Goal: Information Seeking & Learning: Stay updated

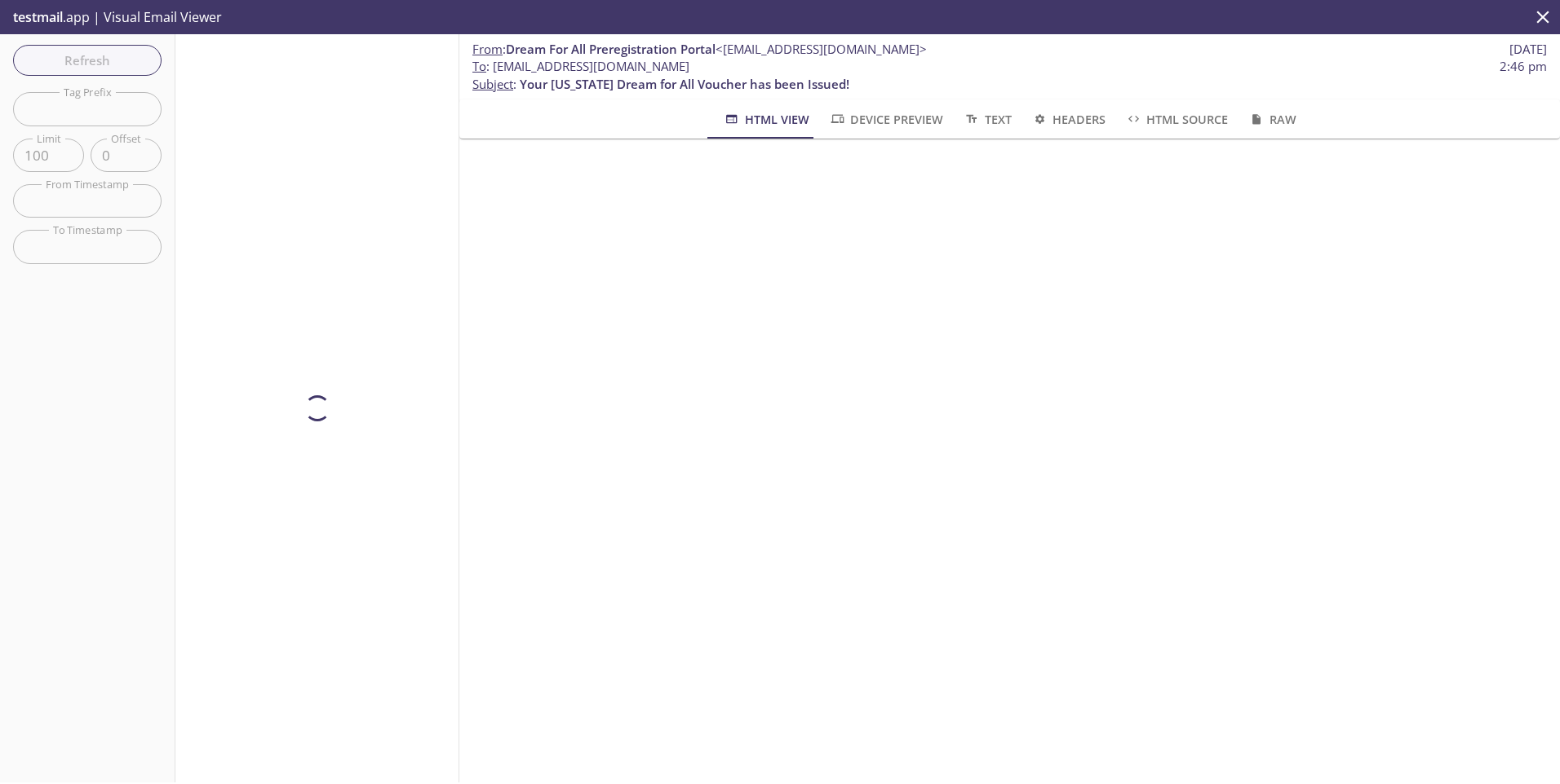
click at [61, 67] on div "Refresh Filters Tag Prefix Tag Prefix Limit 100 Limit Offset 0 Offset From Time…" at bounding box center [88, 408] width 175 height 748
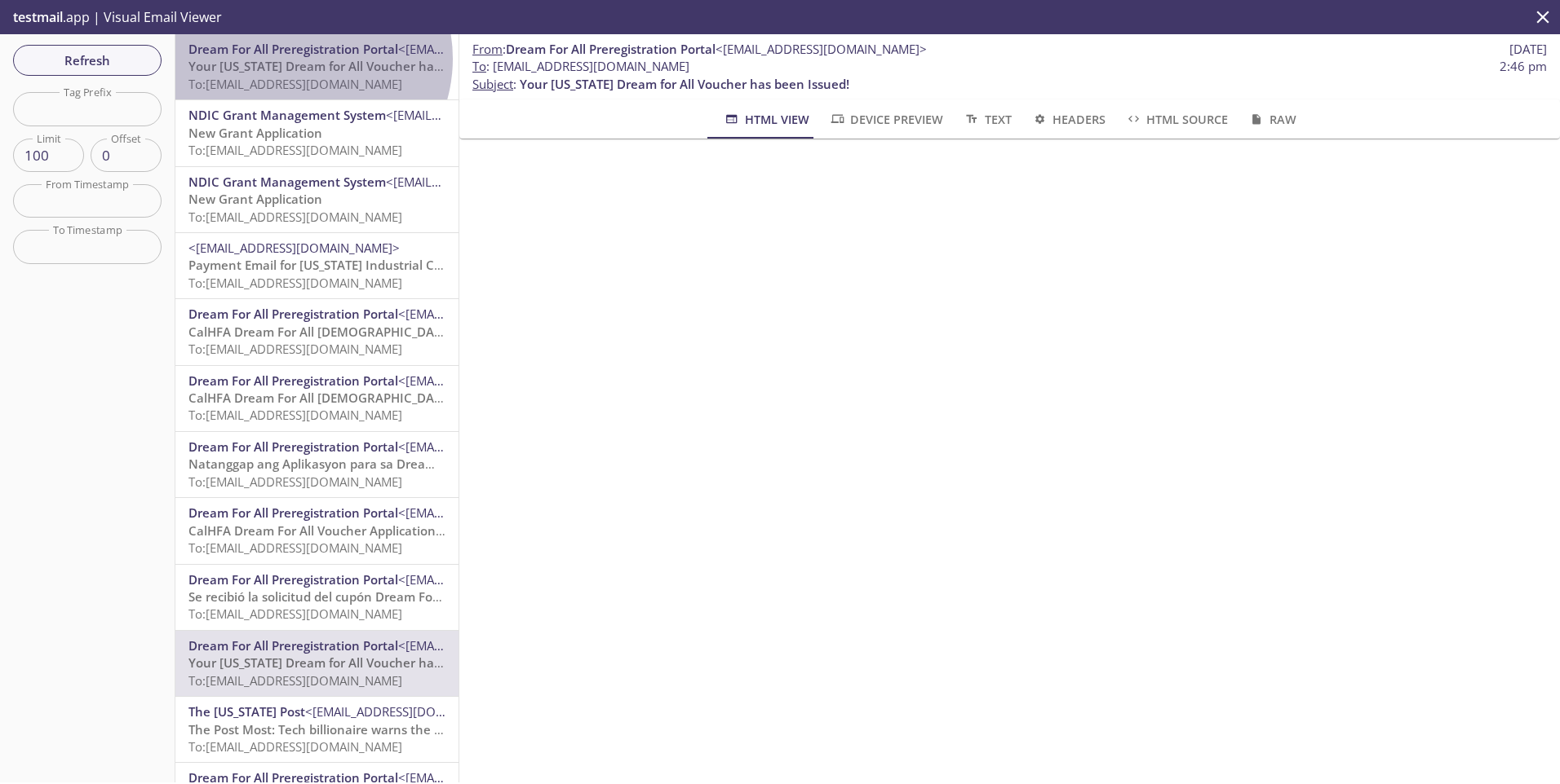
click at [299, 59] on span "Your [US_STATE] Dream for All Voucher has been Issued!" at bounding box center [353, 66] width 330 height 16
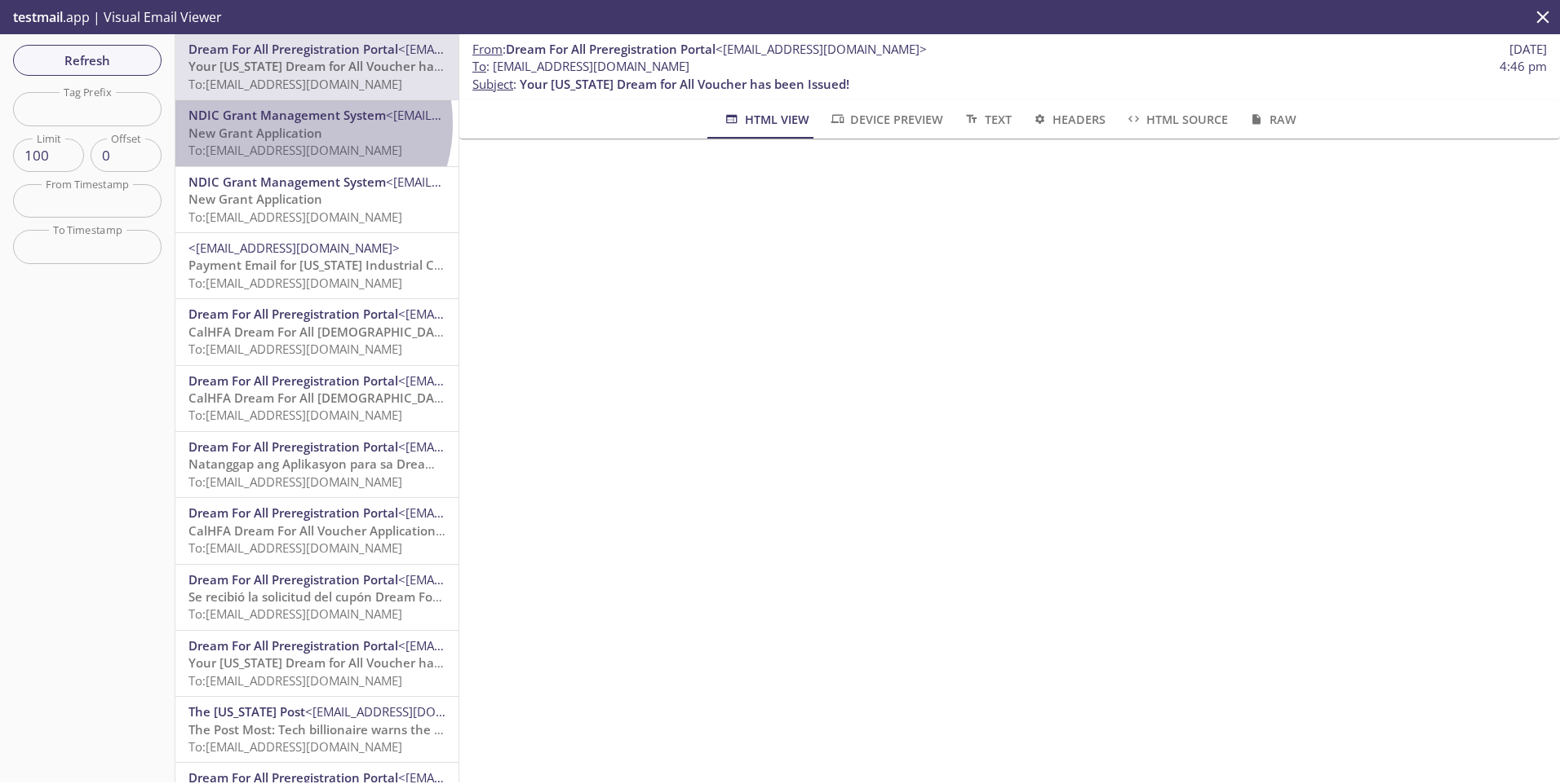
click at [297, 123] on span "NDIC Grant Management System" at bounding box center [287, 115] width 197 height 16
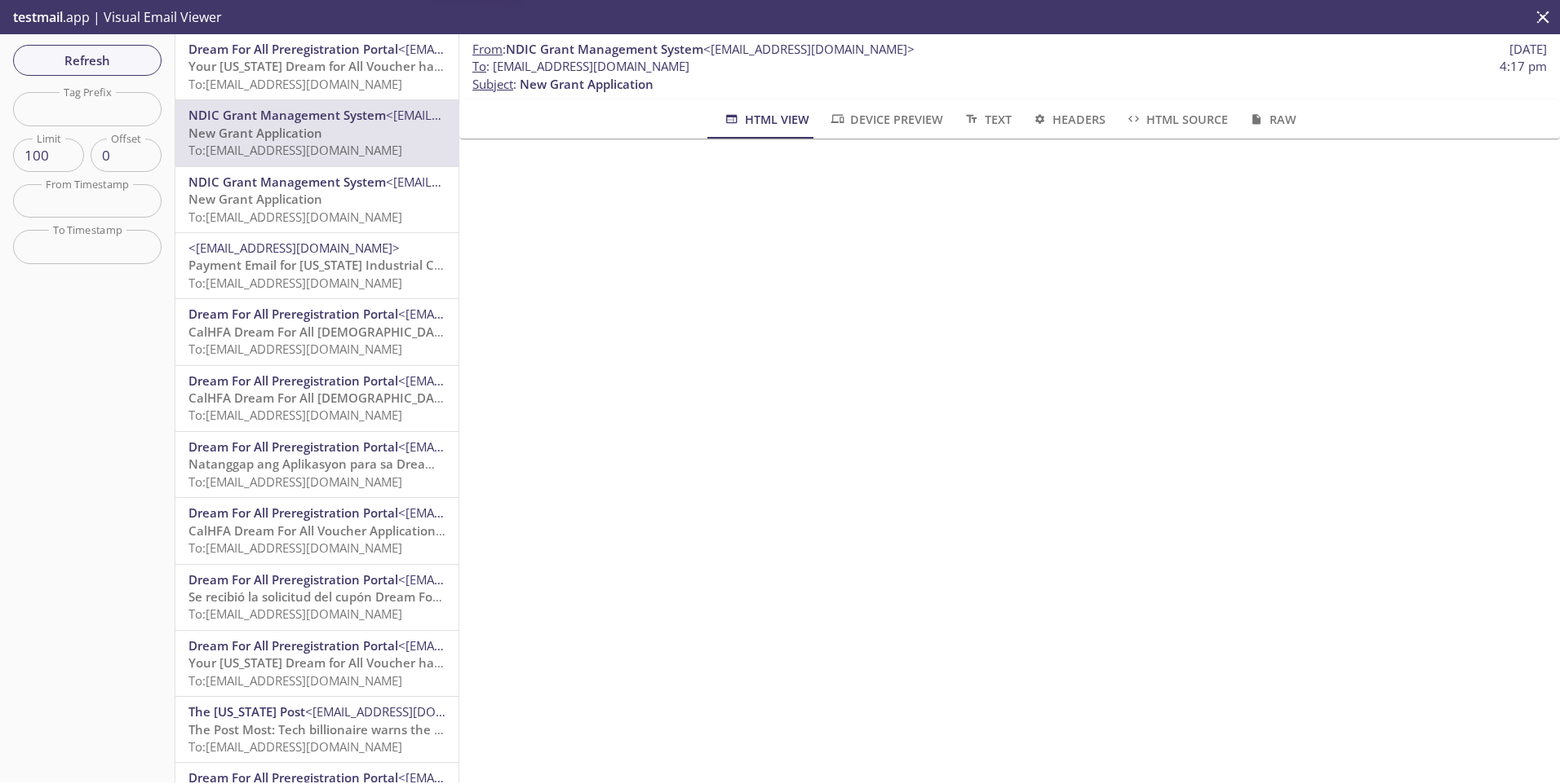
click at [295, 90] on span "To: [EMAIL_ADDRESS][DOMAIN_NAME]" at bounding box center [295, 84] width 214 height 16
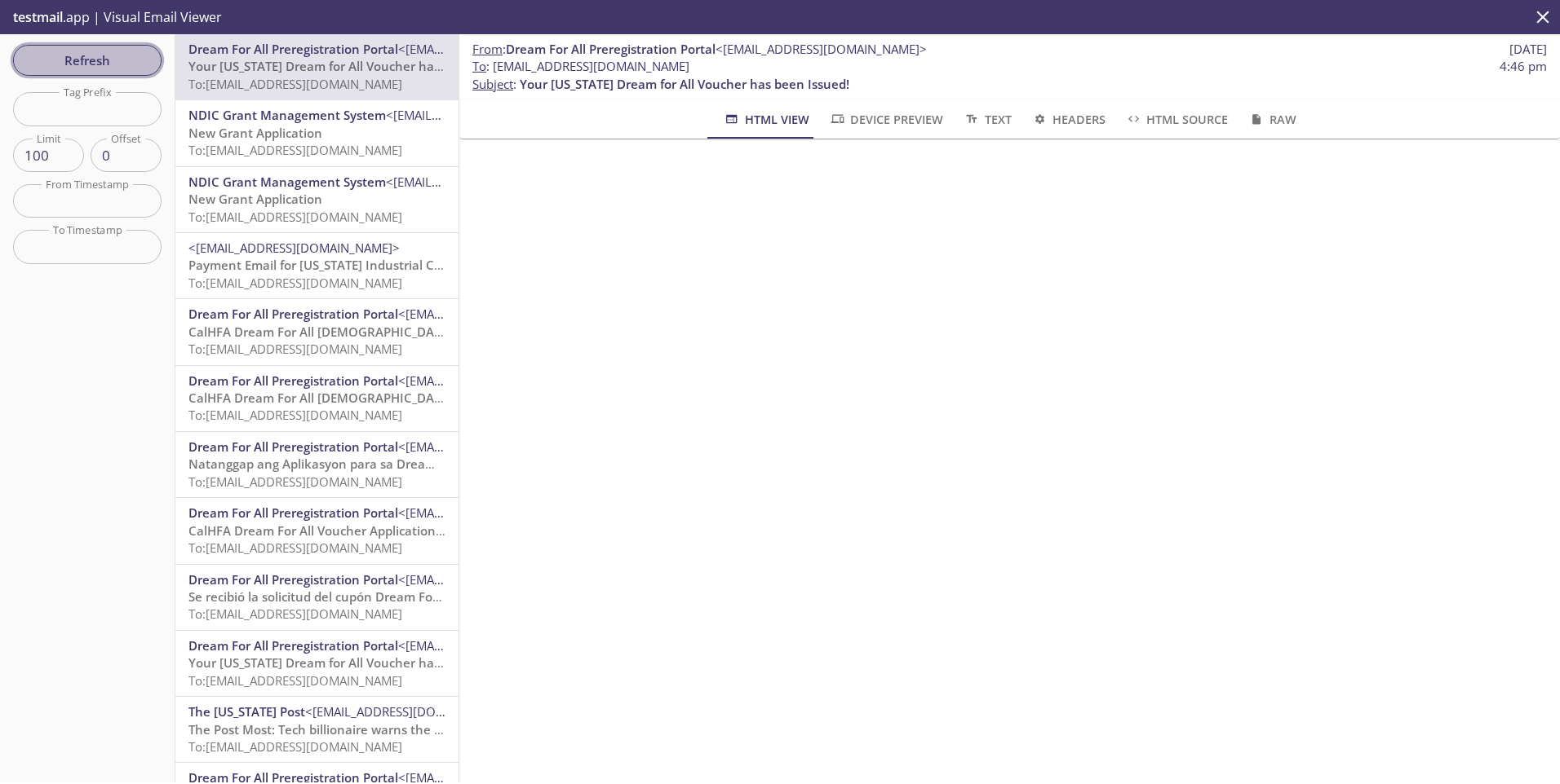
click at [71, 54] on span "Refresh" at bounding box center [87, 61] width 122 height 21
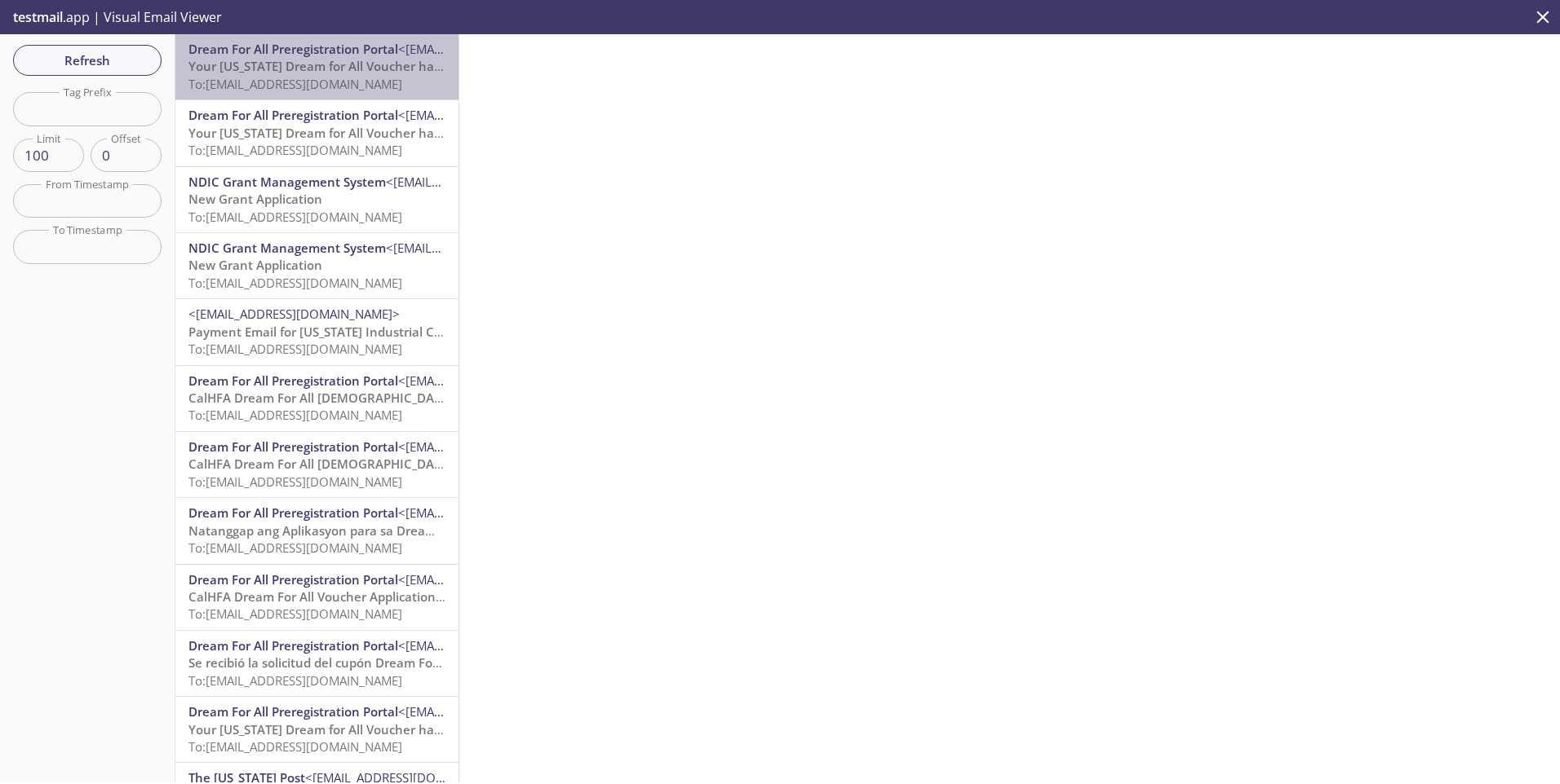
click at [319, 76] on span "To: [EMAIL_ADDRESS][DOMAIN_NAME]" at bounding box center [295, 84] width 214 height 16
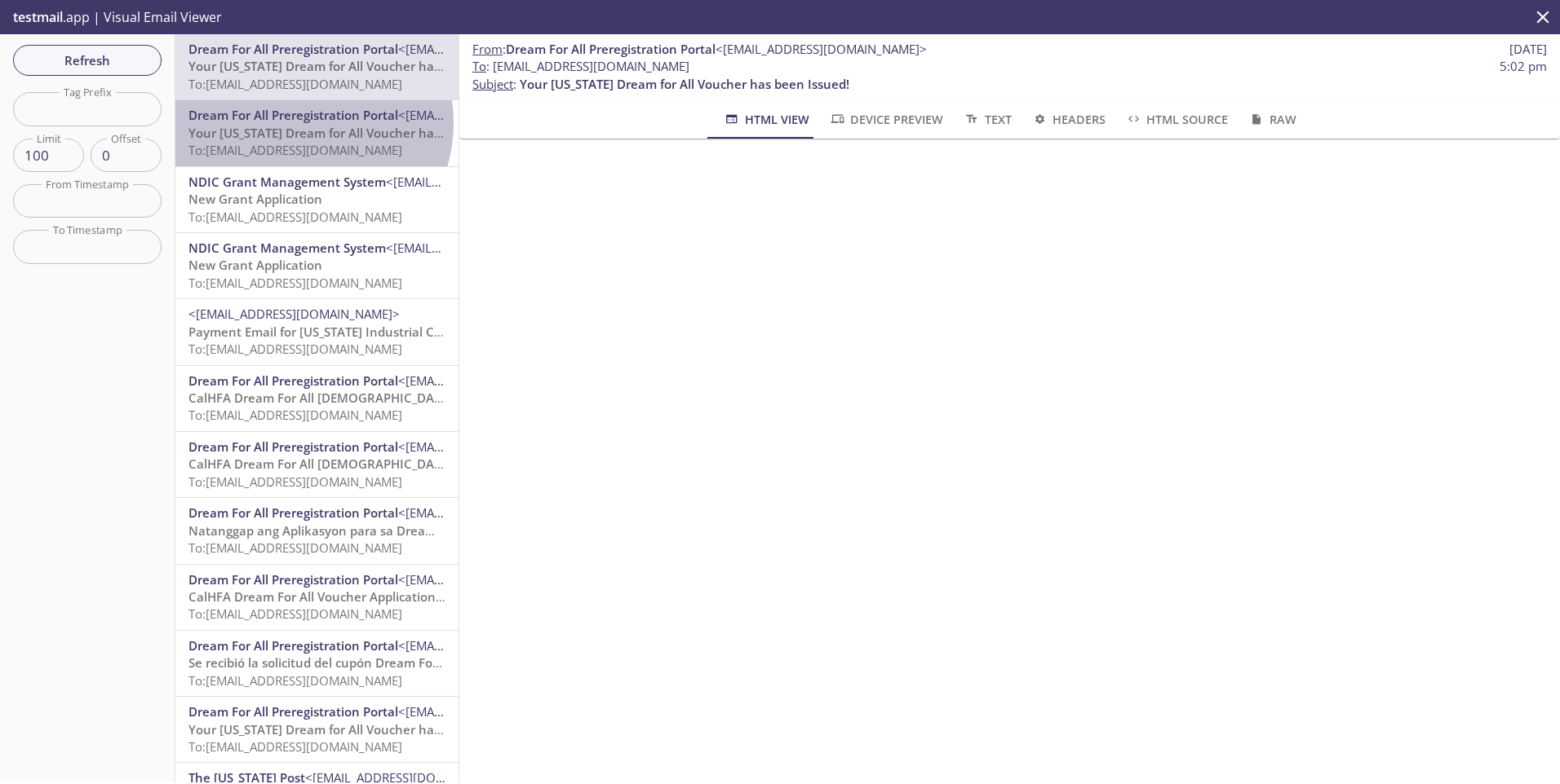
click at [297, 122] on span "Dream For All Preregistration Portal" at bounding box center [293, 115] width 210 height 16
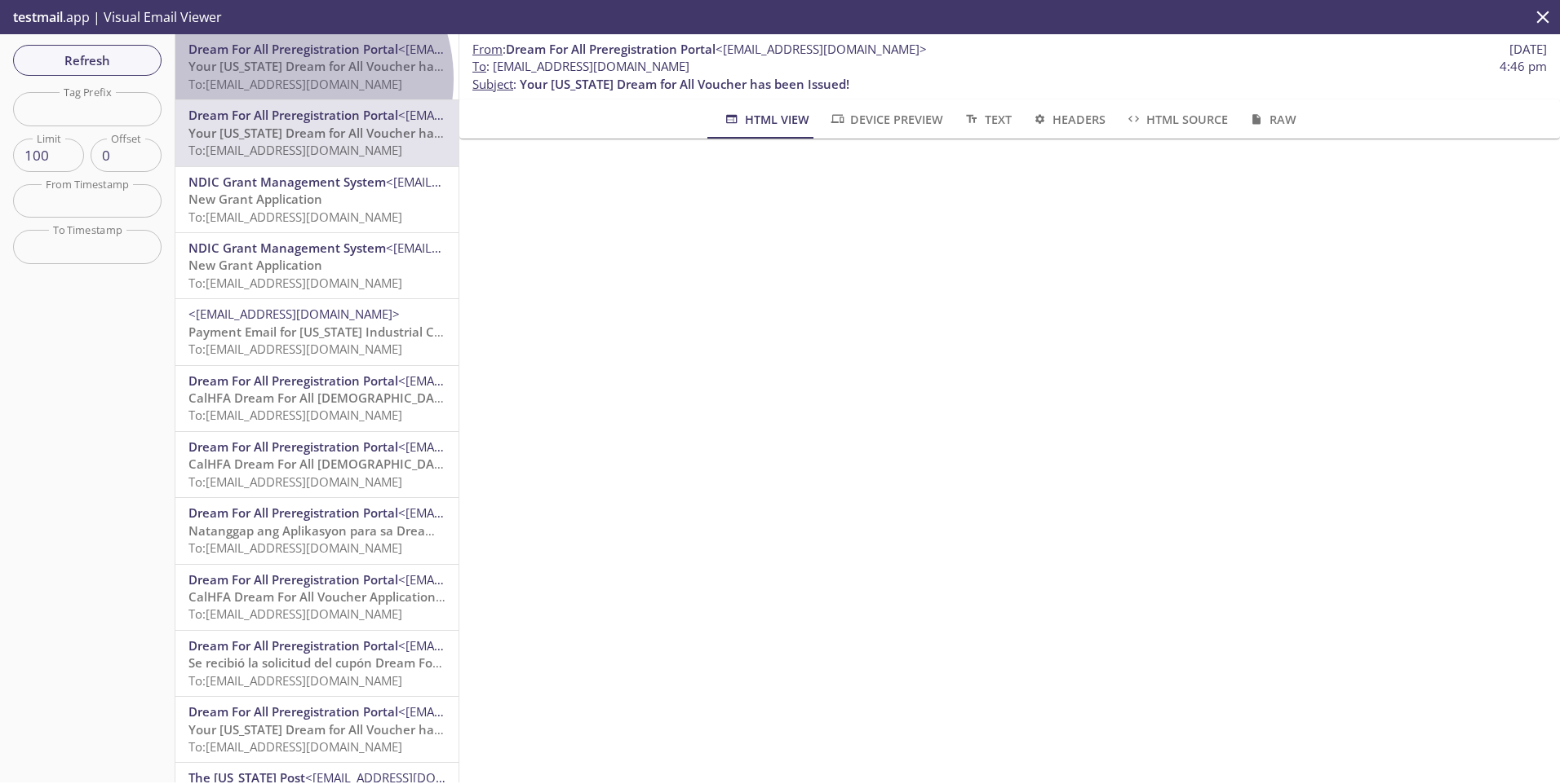
click at [288, 79] on span "To: [EMAIL_ADDRESS][DOMAIN_NAME]" at bounding box center [295, 84] width 214 height 16
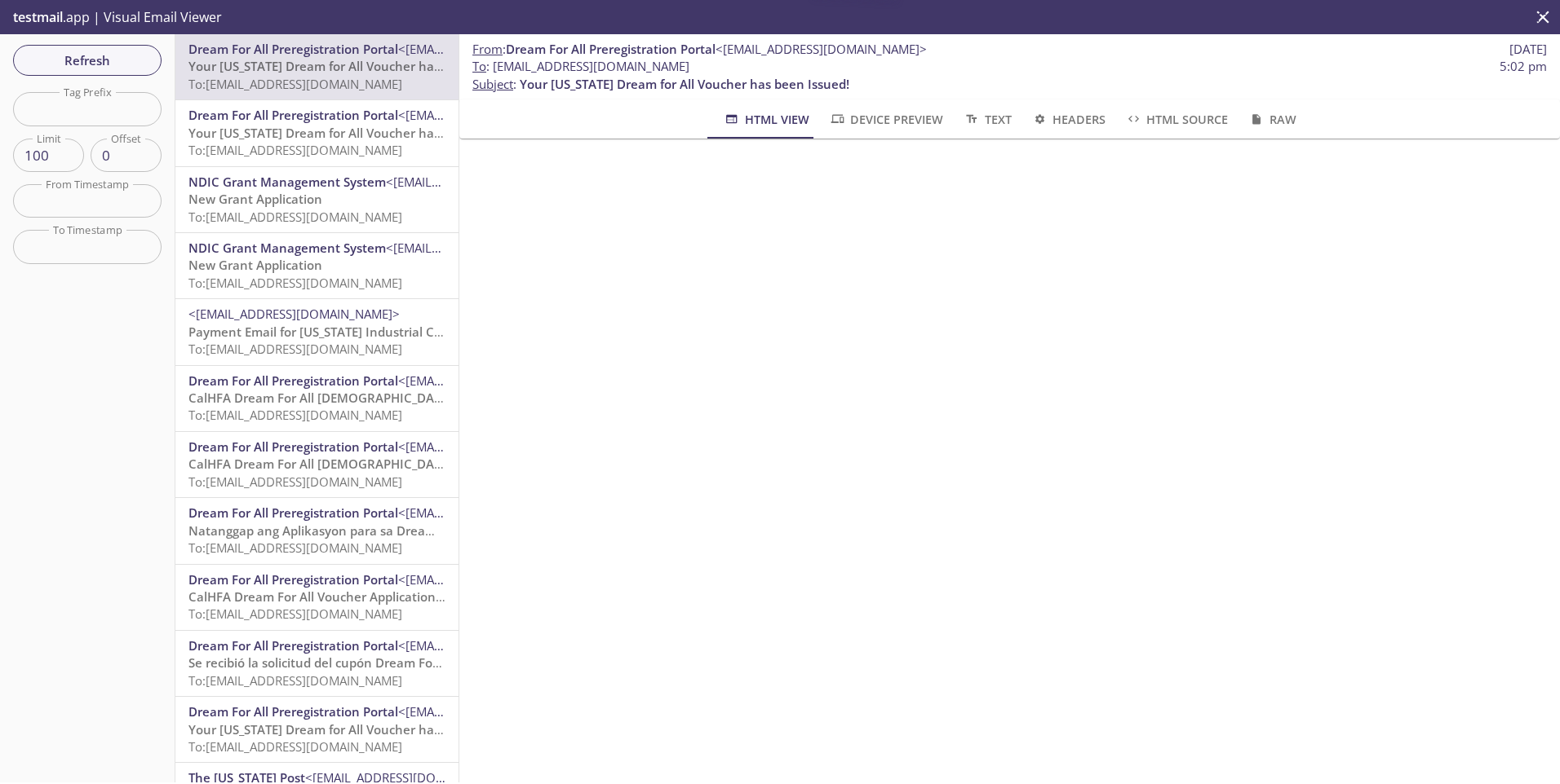
click at [289, 117] on span "Dream For All Preregistration Portal" at bounding box center [293, 115] width 210 height 16
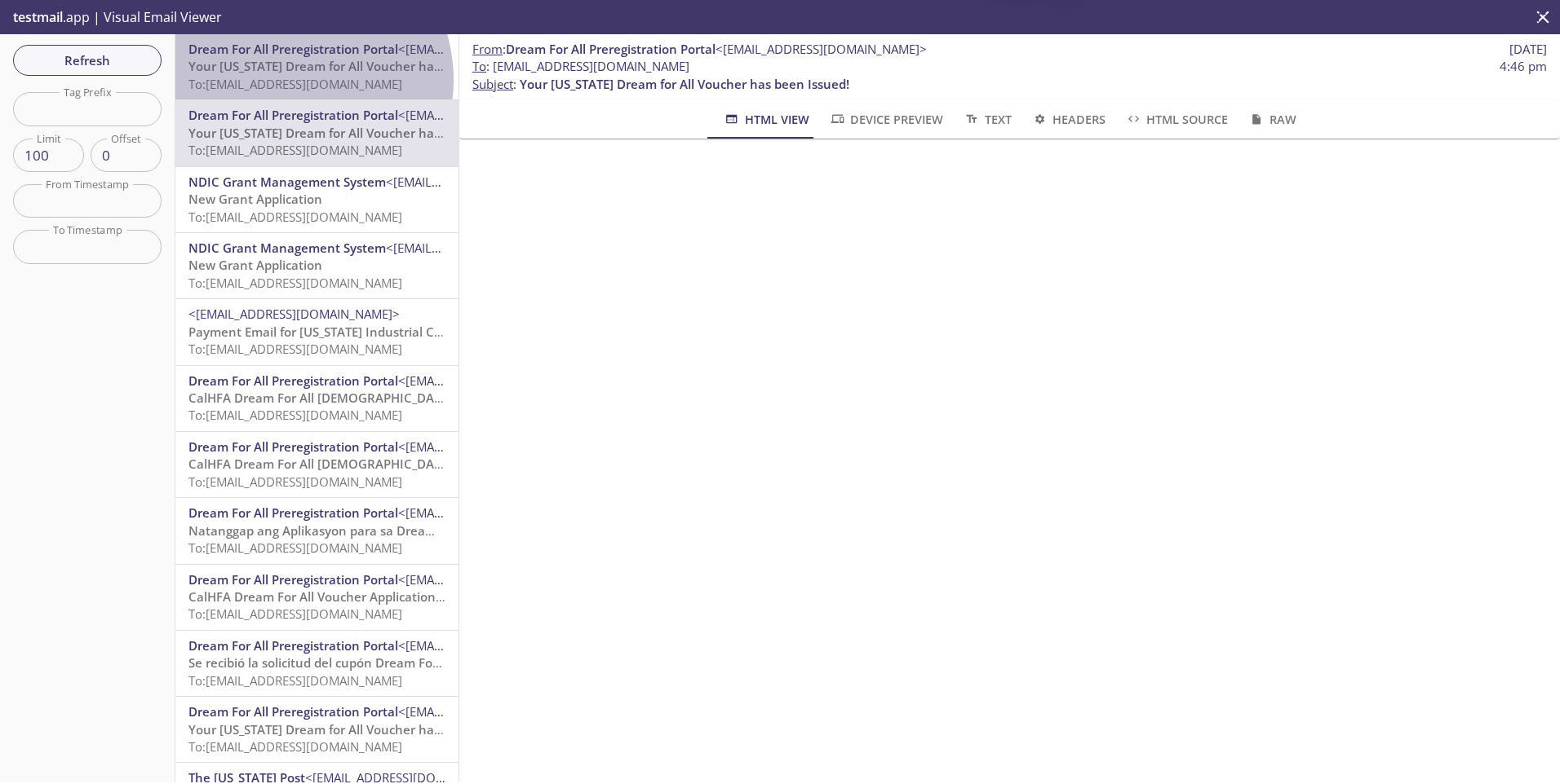
click at [289, 79] on span "To: [EMAIL_ADDRESS][DOMAIN_NAME]" at bounding box center [295, 84] width 214 height 16
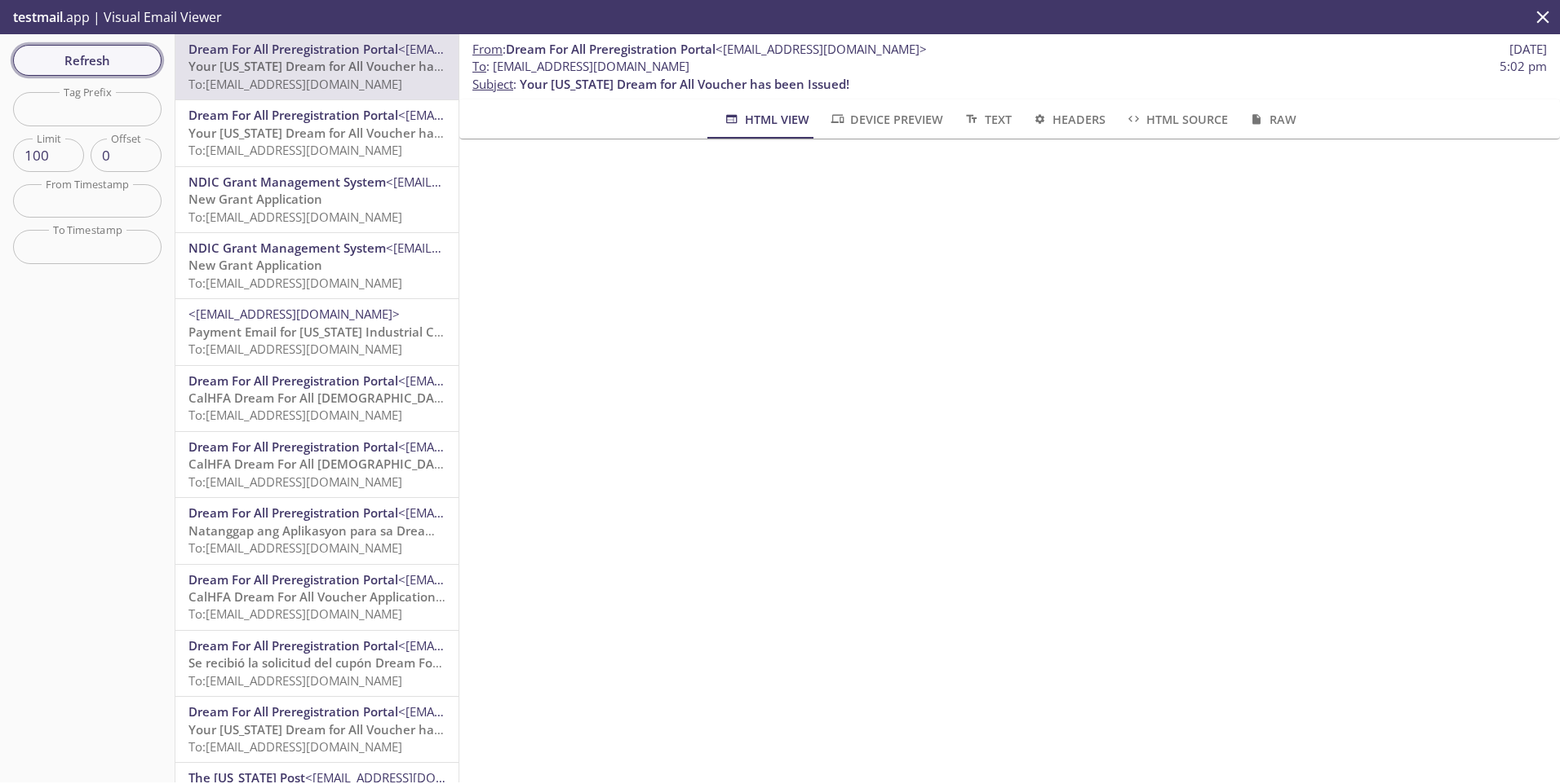
click at [104, 71] on span "Refresh" at bounding box center [87, 61] width 122 height 21
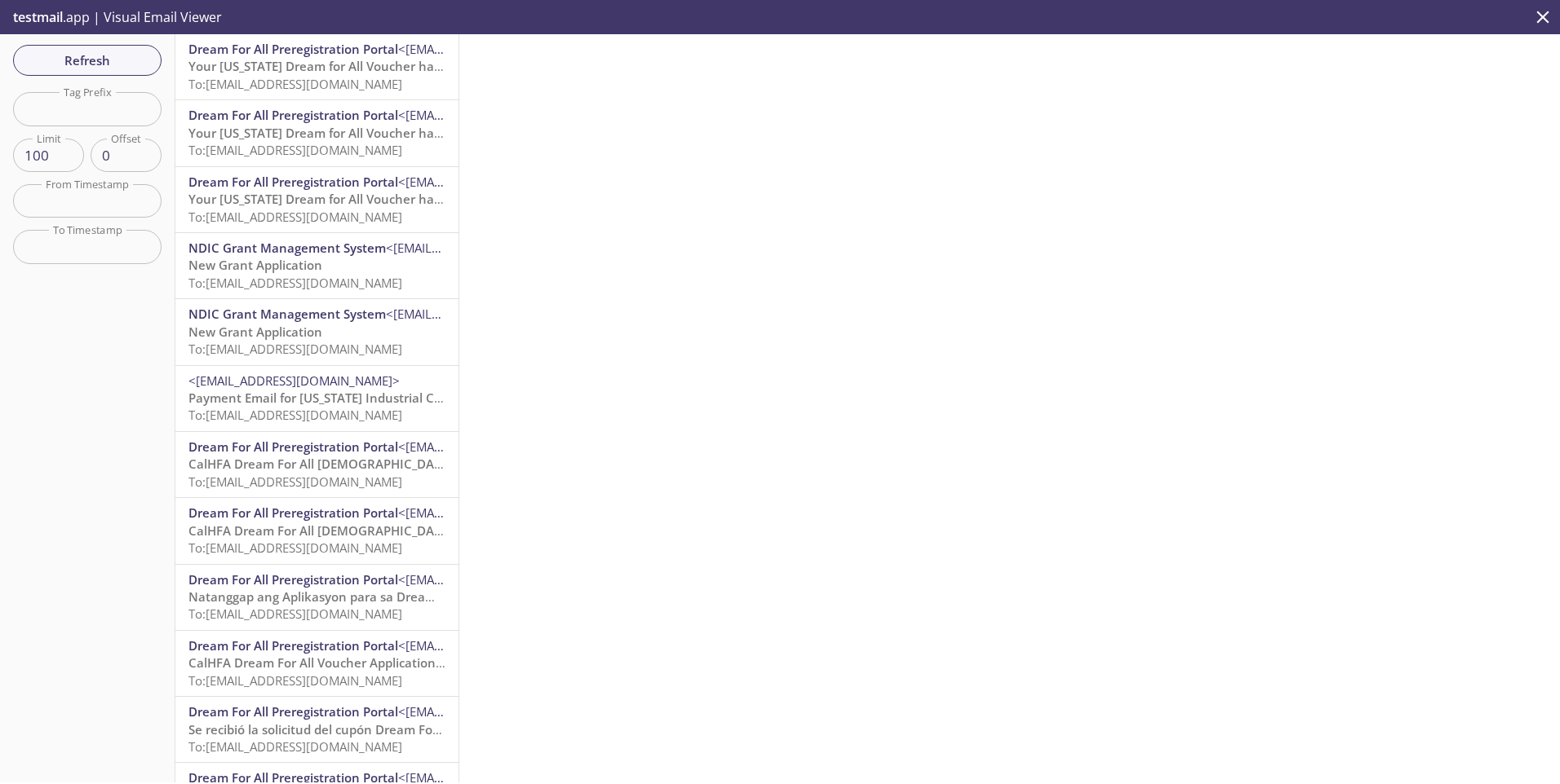
click at [329, 86] on span "To: [EMAIL_ADDRESS][DOMAIN_NAME]" at bounding box center [295, 84] width 214 height 16
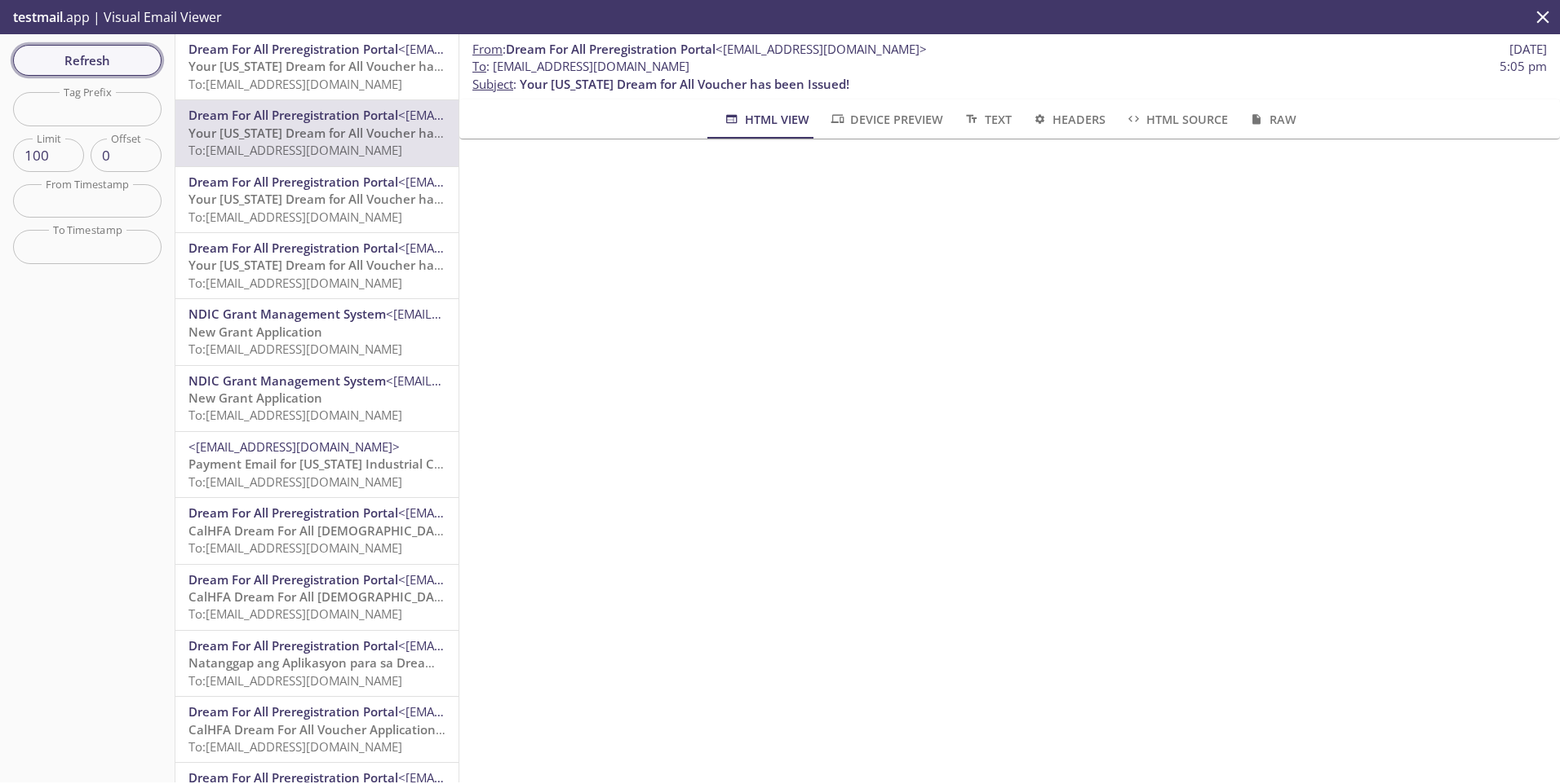
click at [88, 61] on span "Refresh" at bounding box center [87, 61] width 122 height 21
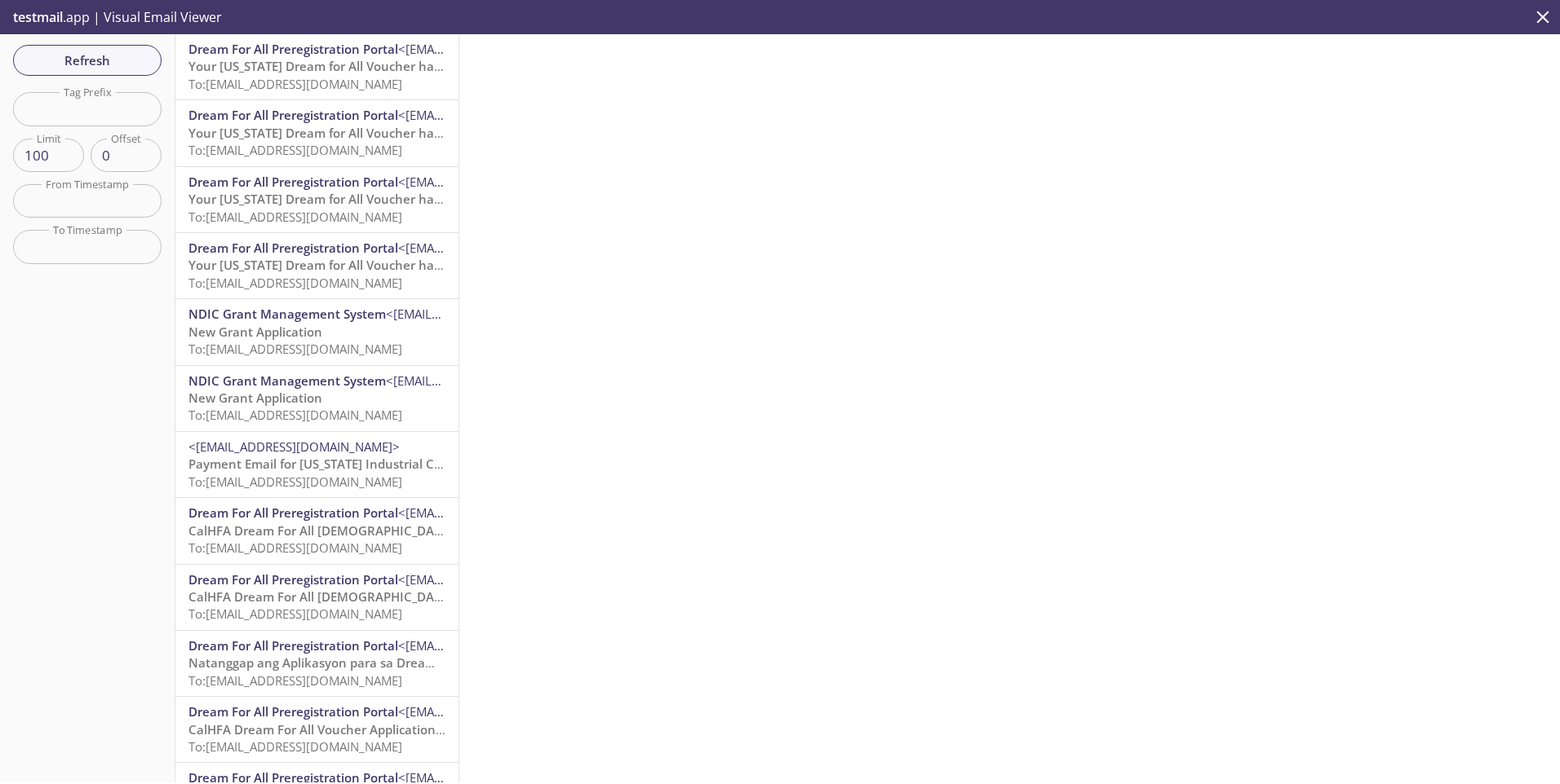
click at [284, 69] on span "Your [US_STATE] Dream for All Voucher has been Issued!" at bounding box center [353, 66] width 330 height 16
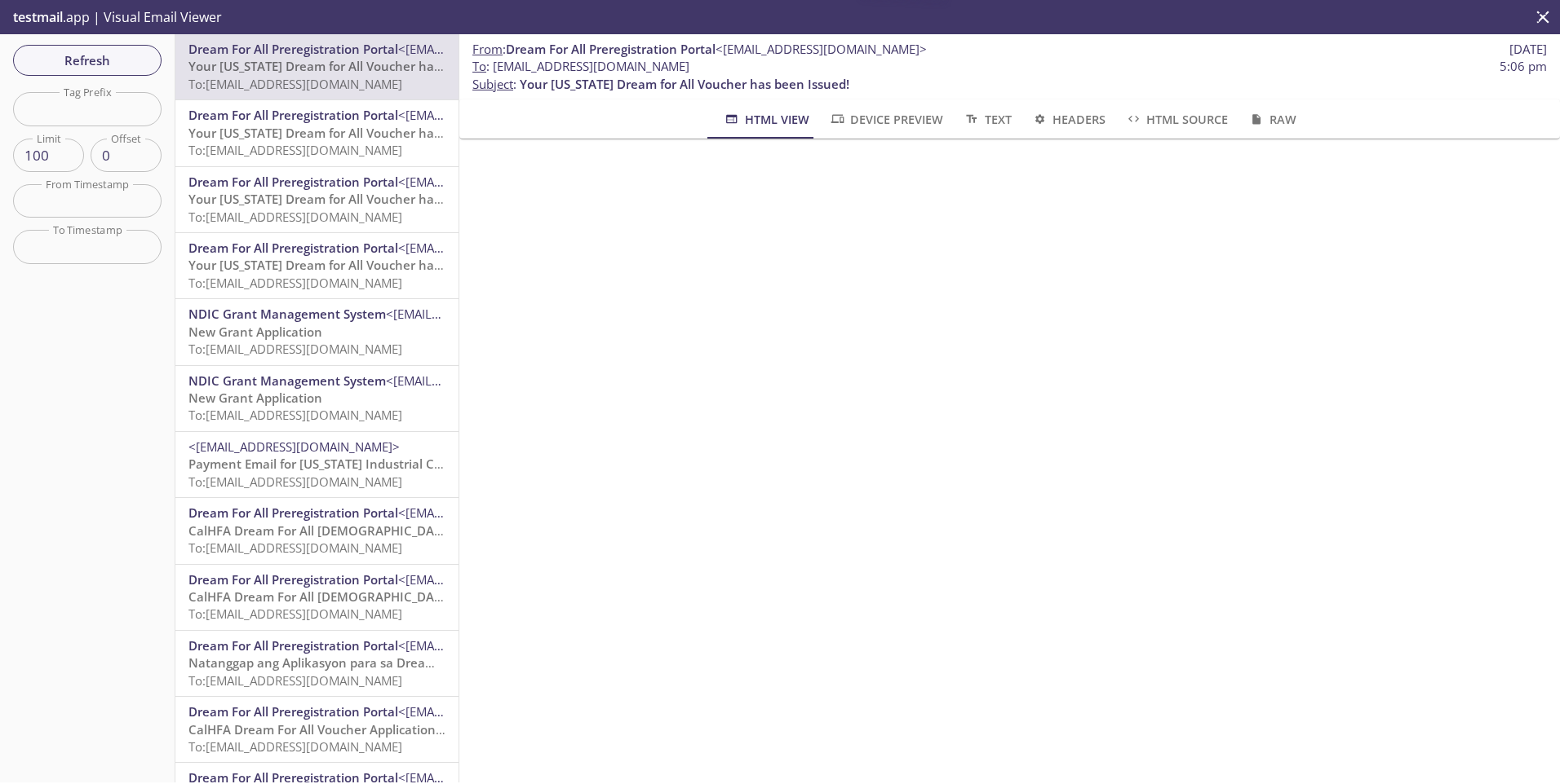
click at [289, 127] on span "Your [US_STATE] Dream for All Voucher has been Issued!" at bounding box center [353, 133] width 330 height 16
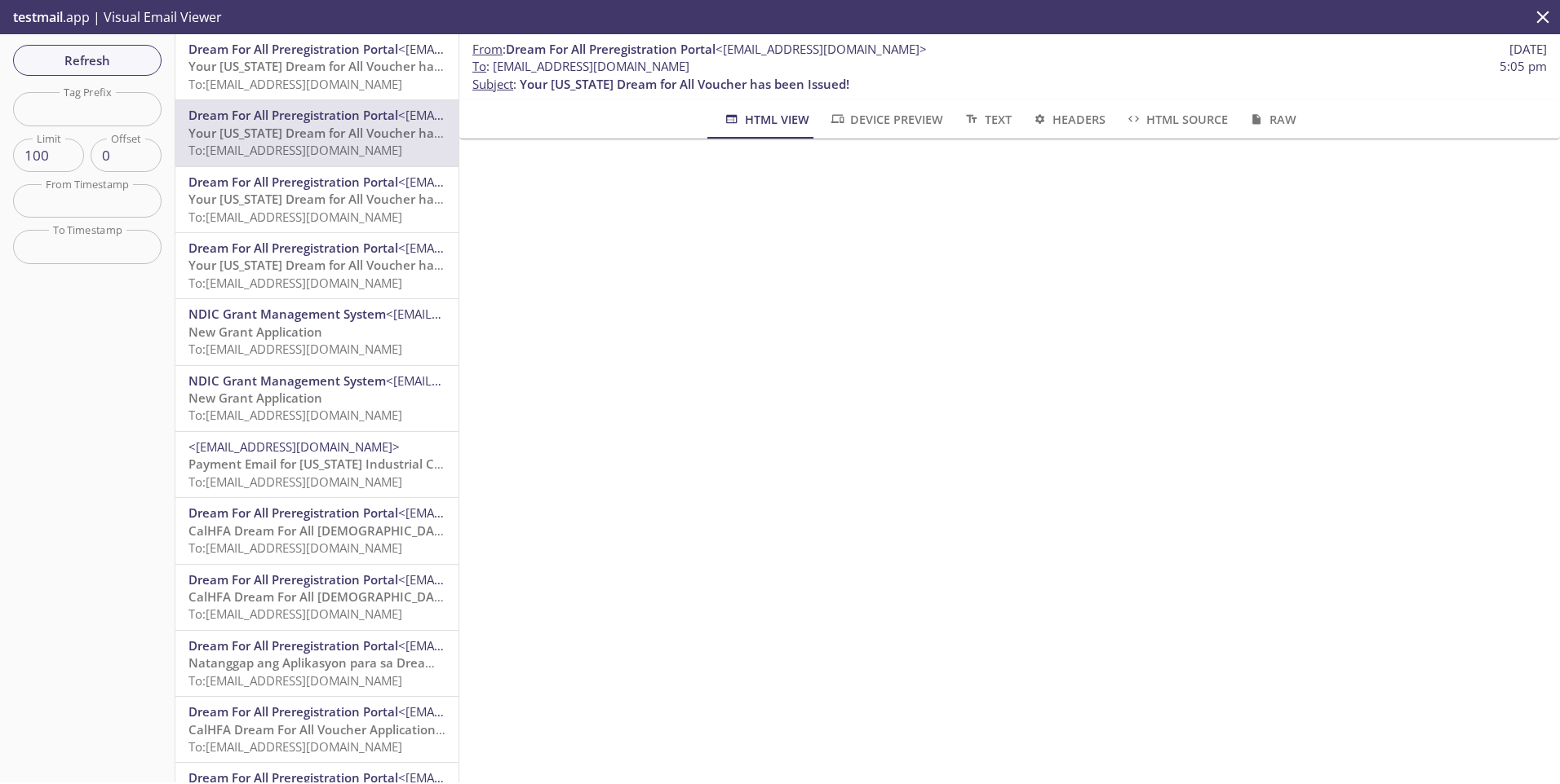
click at [267, 65] on span "Your [US_STATE] Dream for All Voucher has been Issued!" at bounding box center [353, 66] width 330 height 16
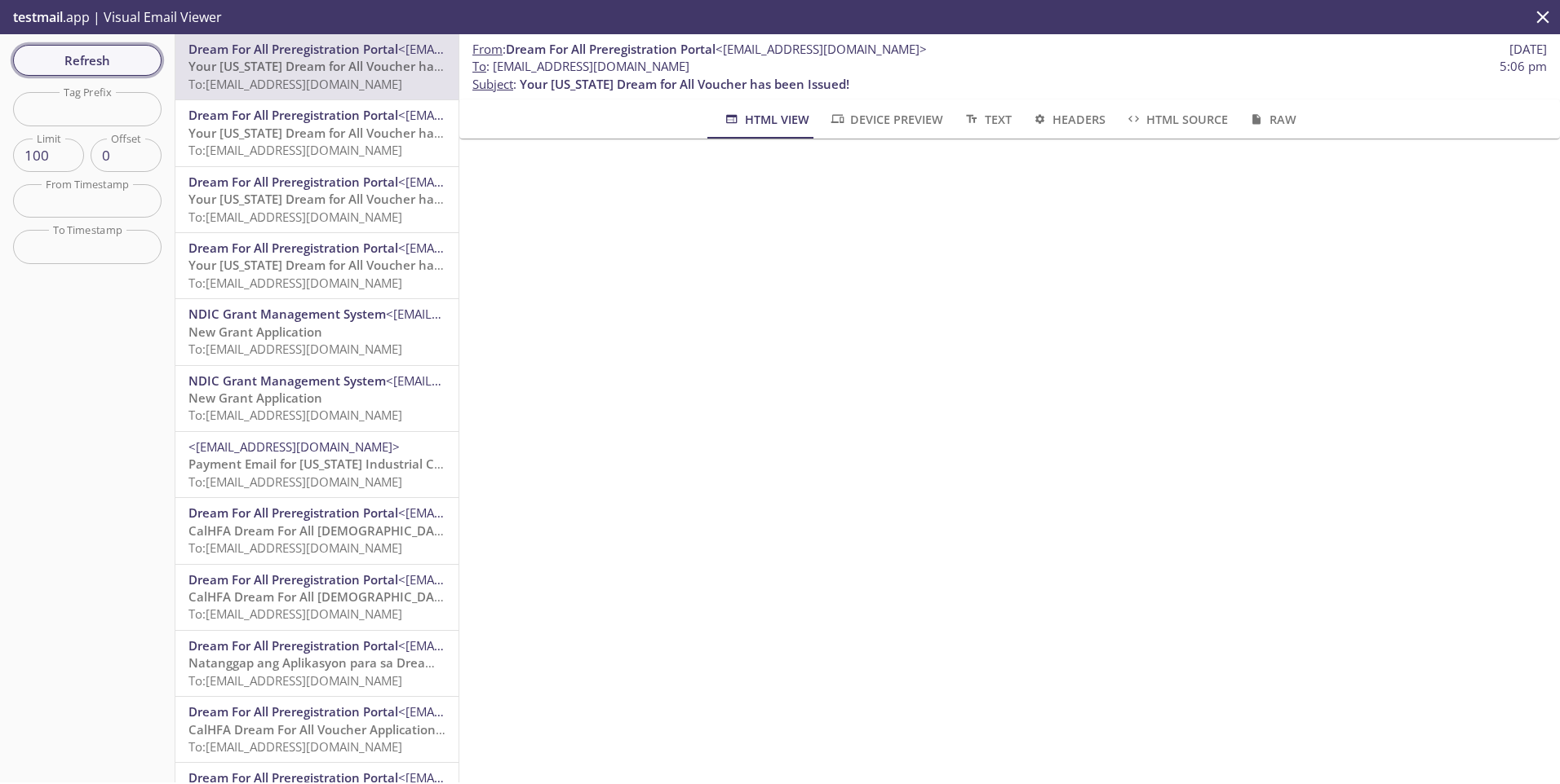
click at [133, 64] on span "Refresh" at bounding box center [87, 61] width 122 height 21
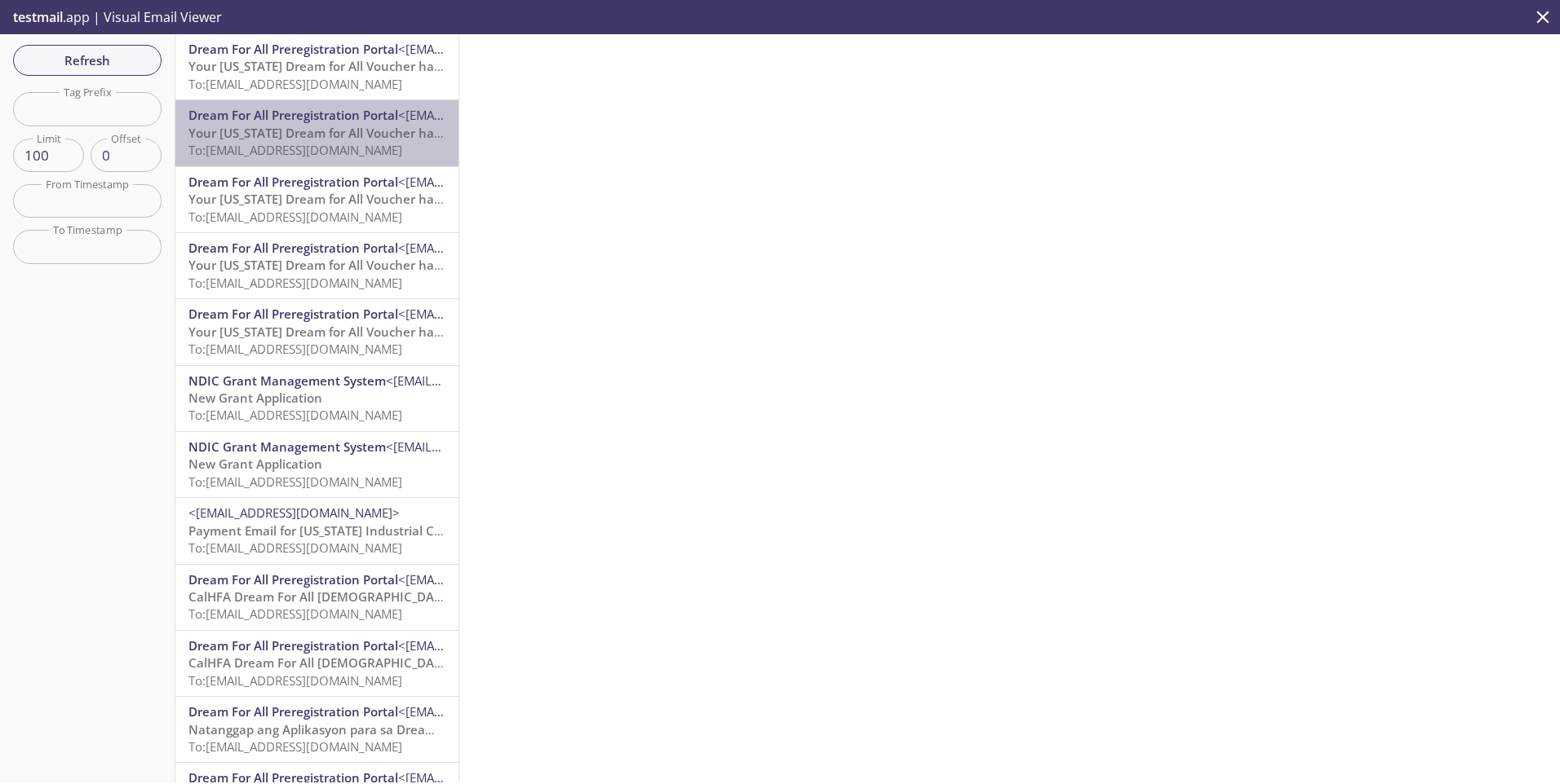
click at [328, 123] on span "Dream For All Preregistration Portal" at bounding box center [293, 115] width 210 height 16
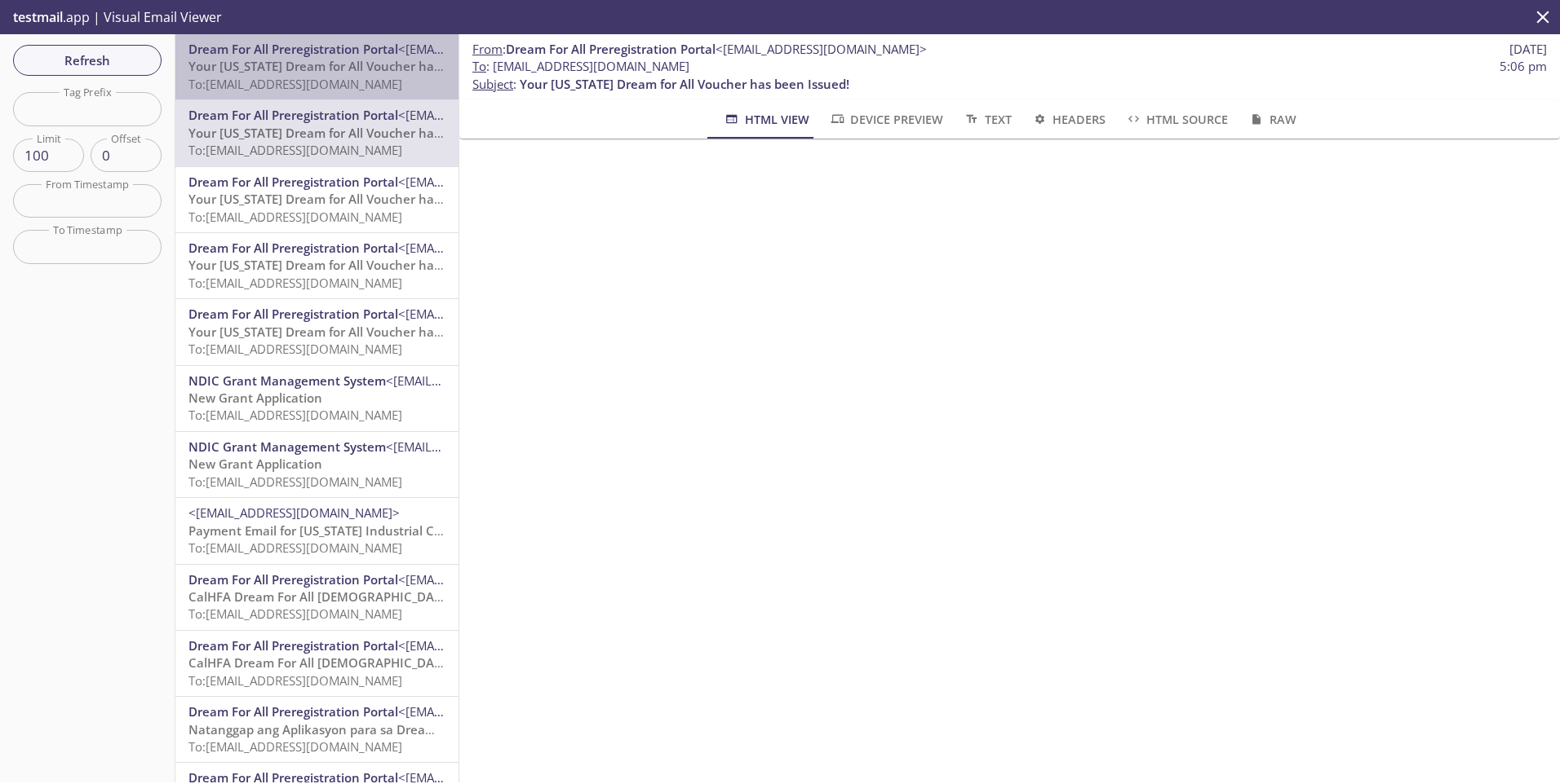
click at [333, 78] on span "To: [EMAIL_ADDRESS][DOMAIN_NAME]" at bounding box center [295, 84] width 214 height 16
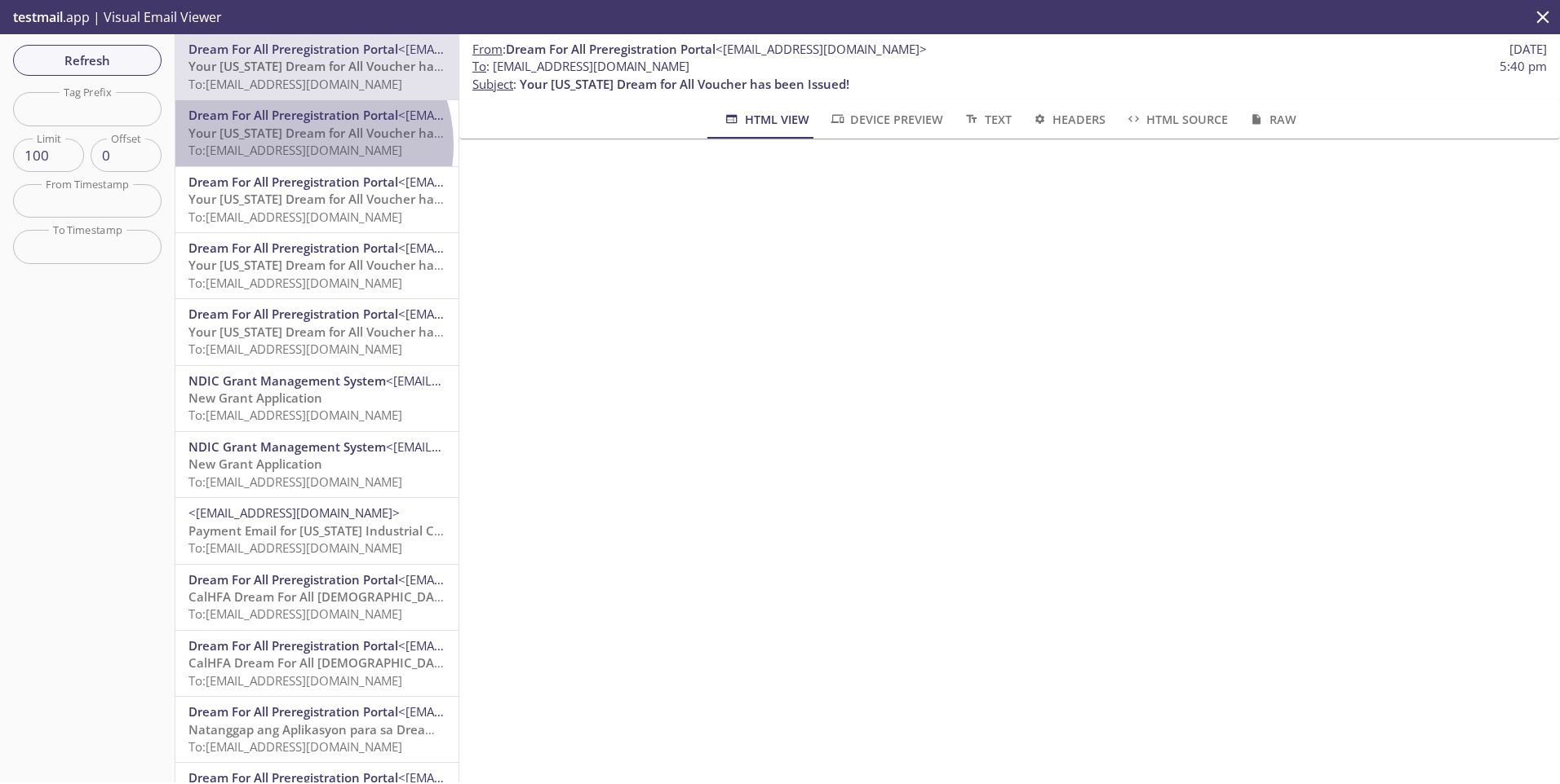
click at [306, 145] on span "To: [EMAIL_ADDRESS][DOMAIN_NAME]" at bounding box center [295, 150] width 214 height 16
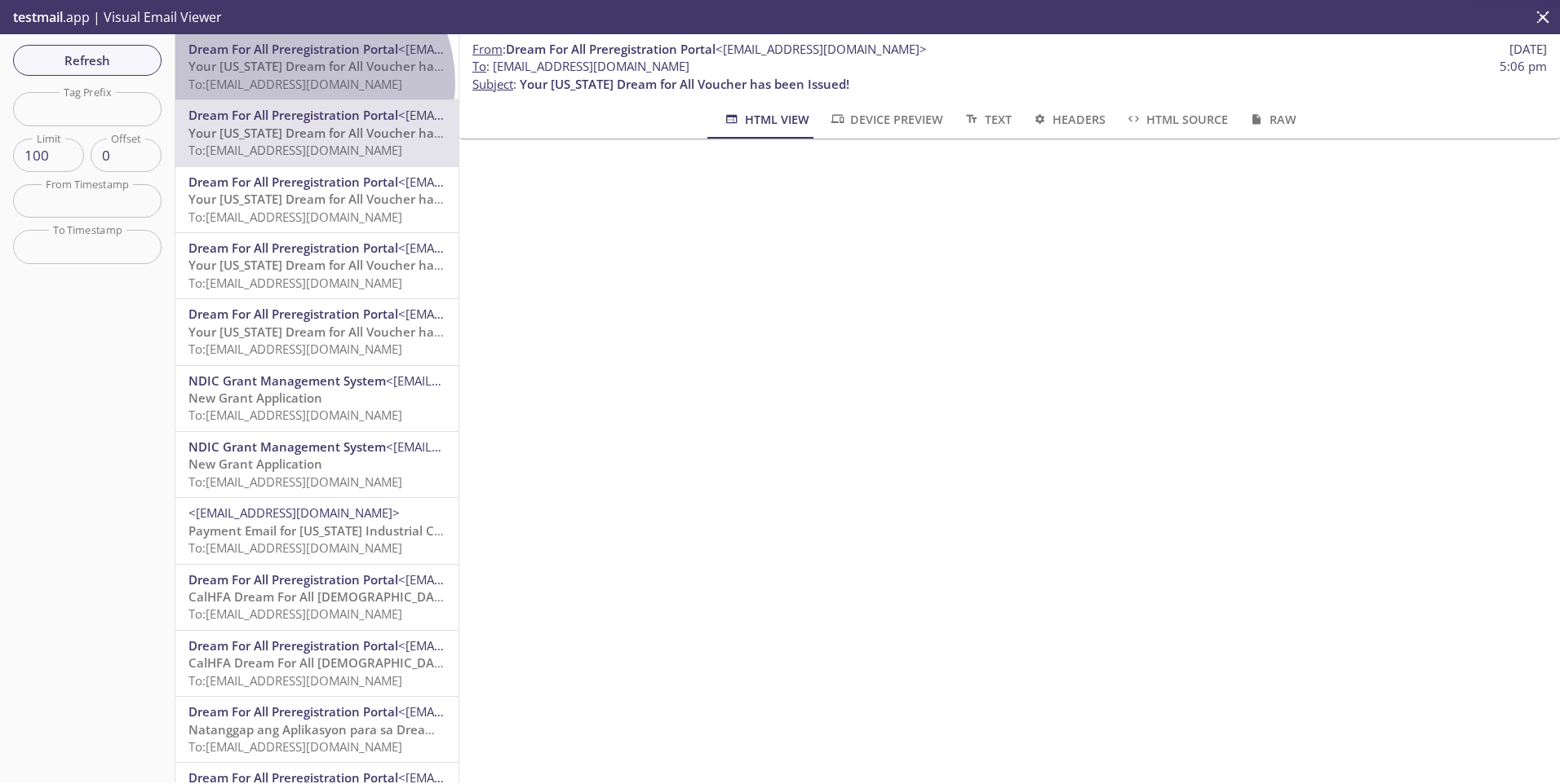
click at [305, 82] on span "To: [EMAIL_ADDRESS][DOMAIN_NAME]" at bounding box center [295, 84] width 214 height 16
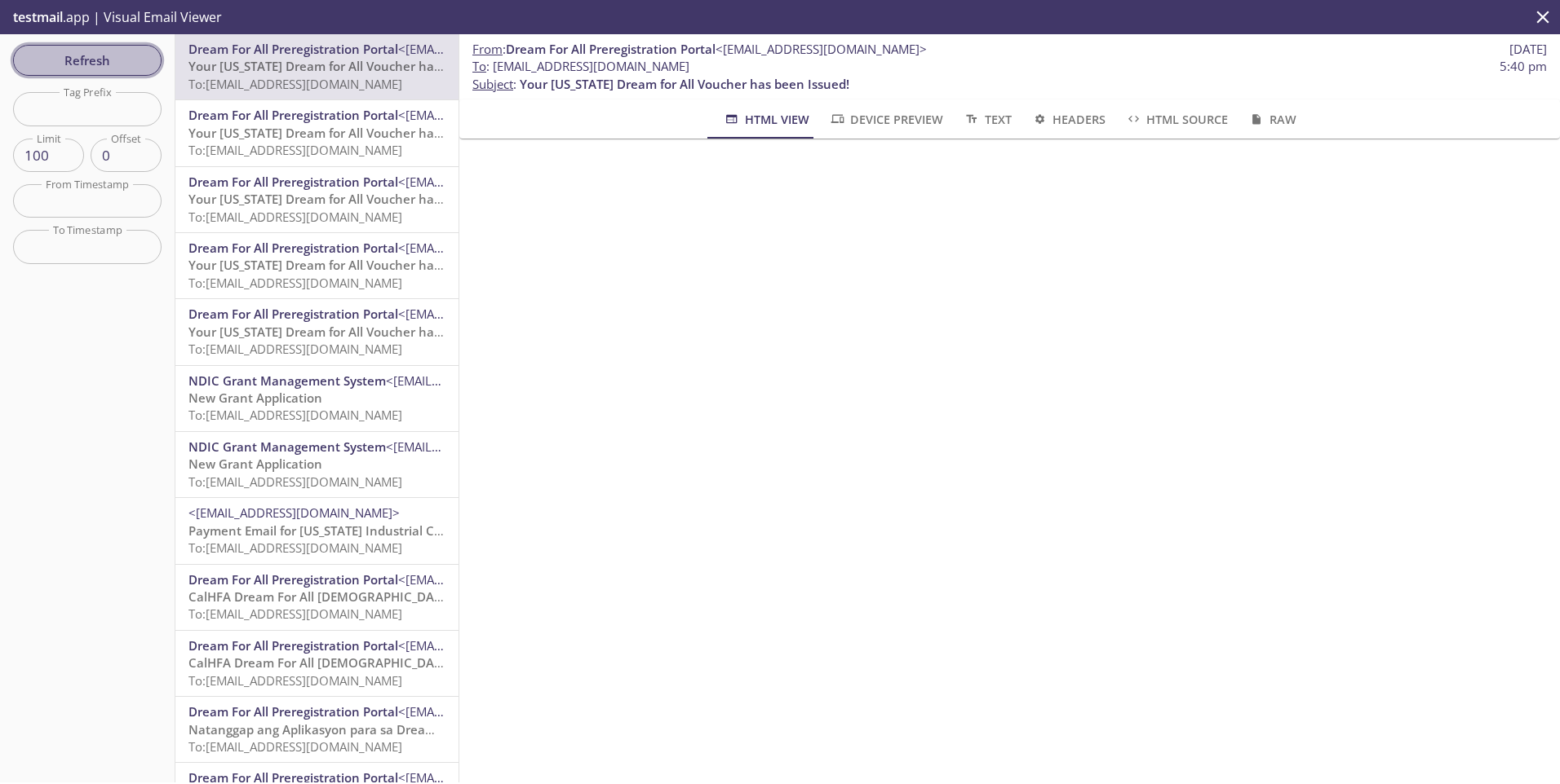
click at [87, 54] on span "Refresh" at bounding box center [87, 61] width 122 height 21
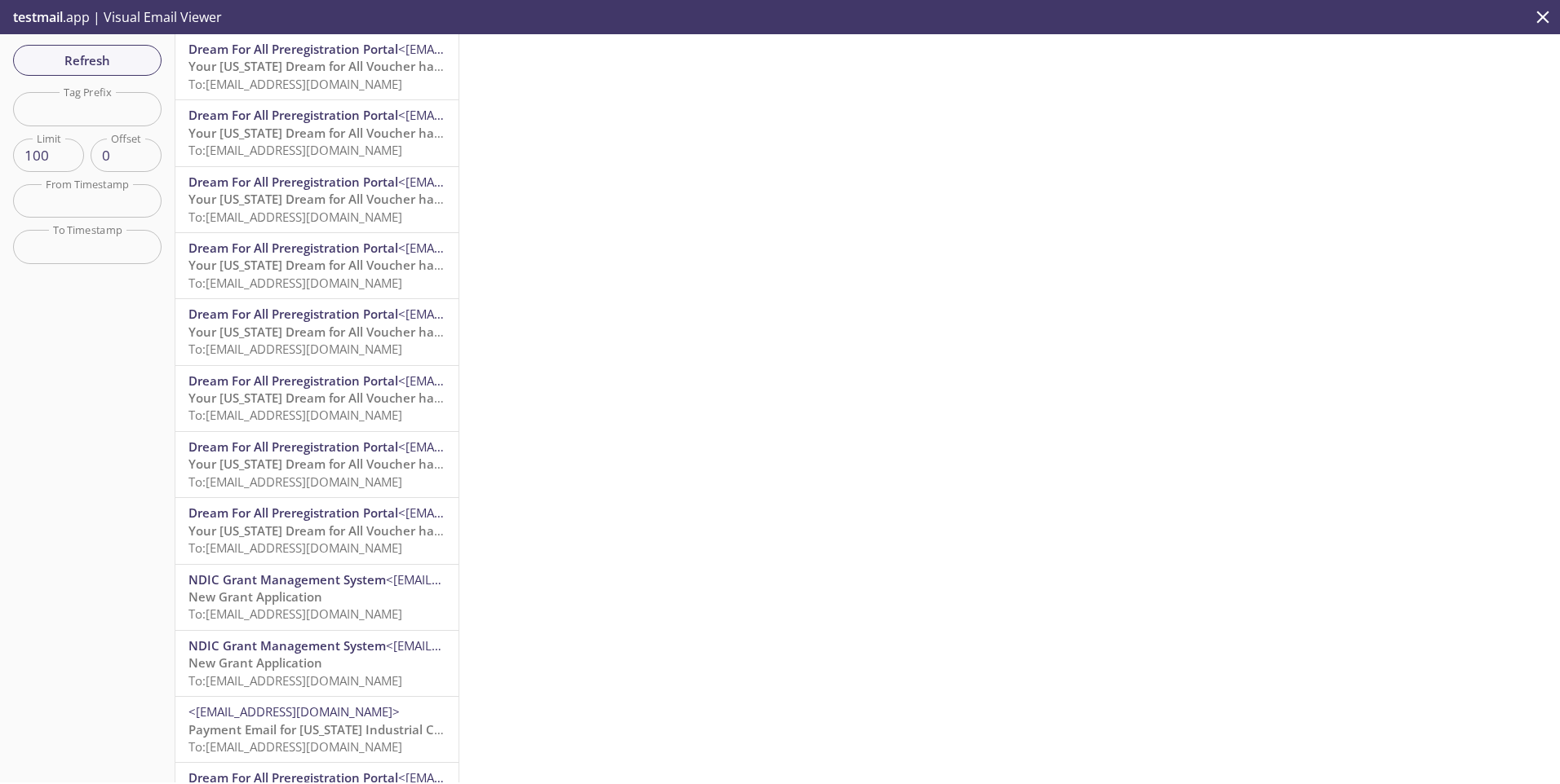
click at [283, 65] on span "Your [US_STATE] Dream for All Voucher has been Issued!" at bounding box center [353, 66] width 330 height 16
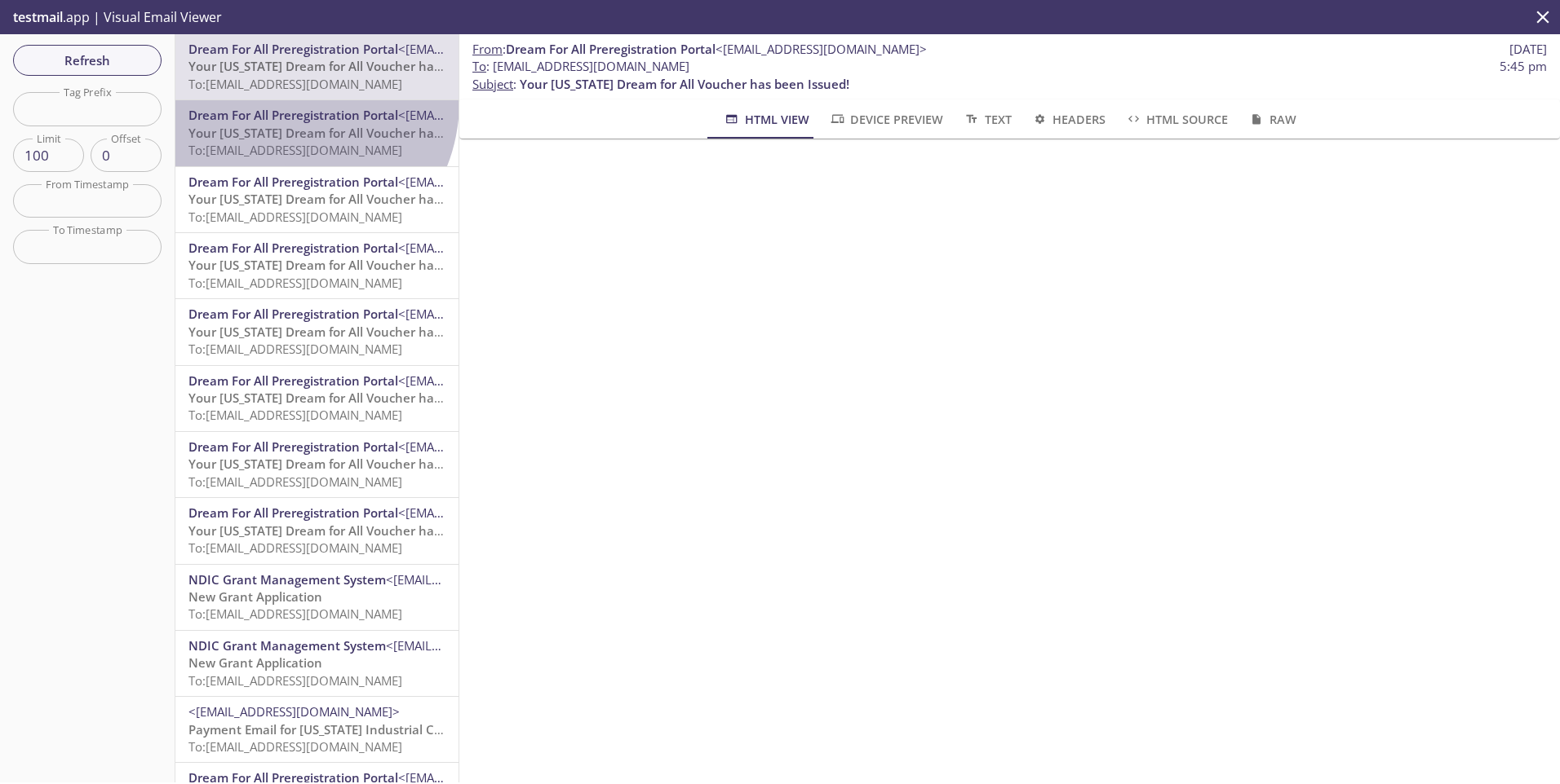
click at [284, 101] on div "Dream For All Preregistration Portal <[EMAIL_ADDRESS][DOMAIN_NAME]> Your [US_ST…" at bounding box center [316, 132] width 283 height 65
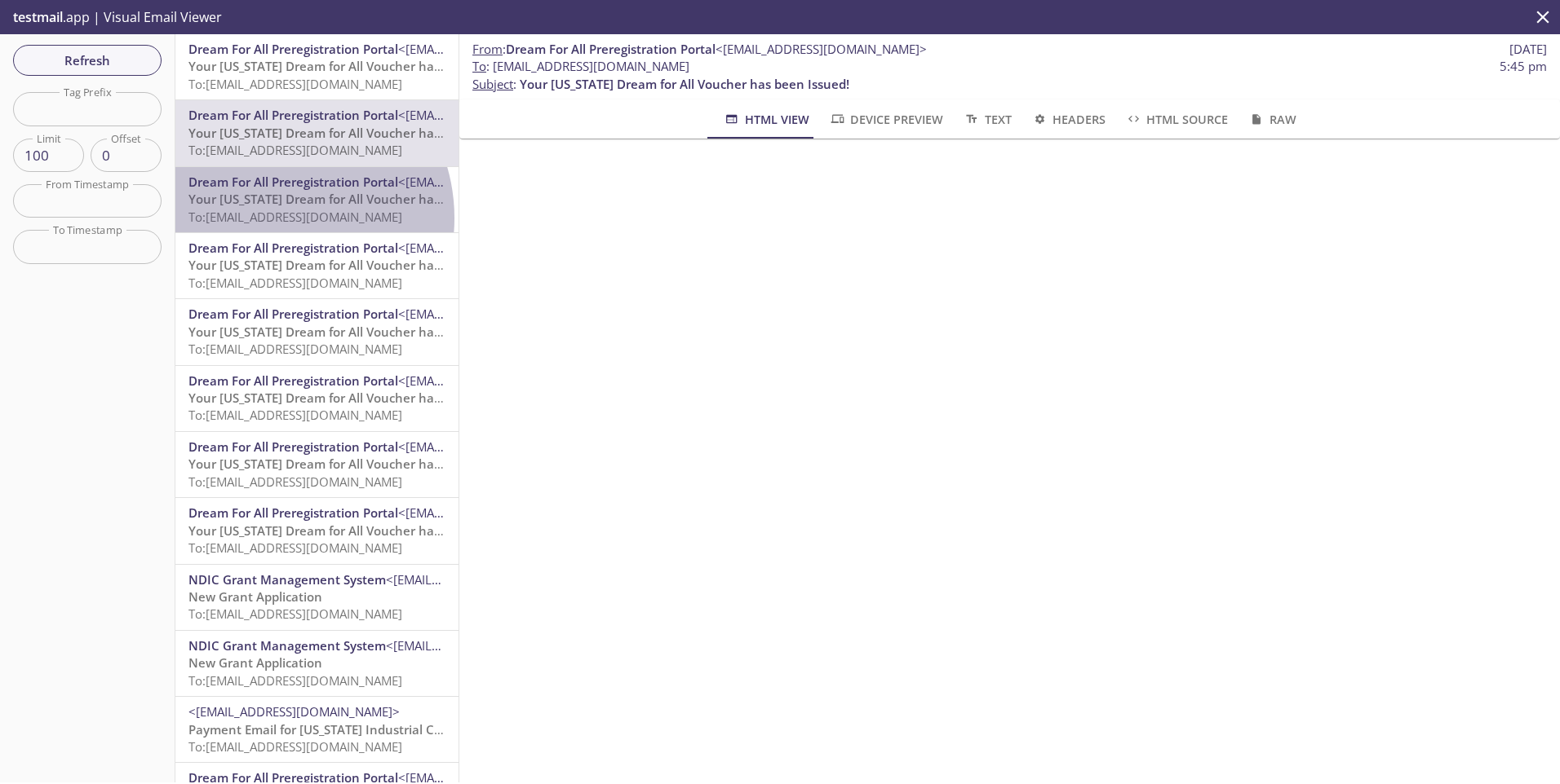
click at [273, 219] on span "To: [EMAIL_ADDRESS][DOMAIN_NAME]" at bounding box center [295, 217] width 214 height 16
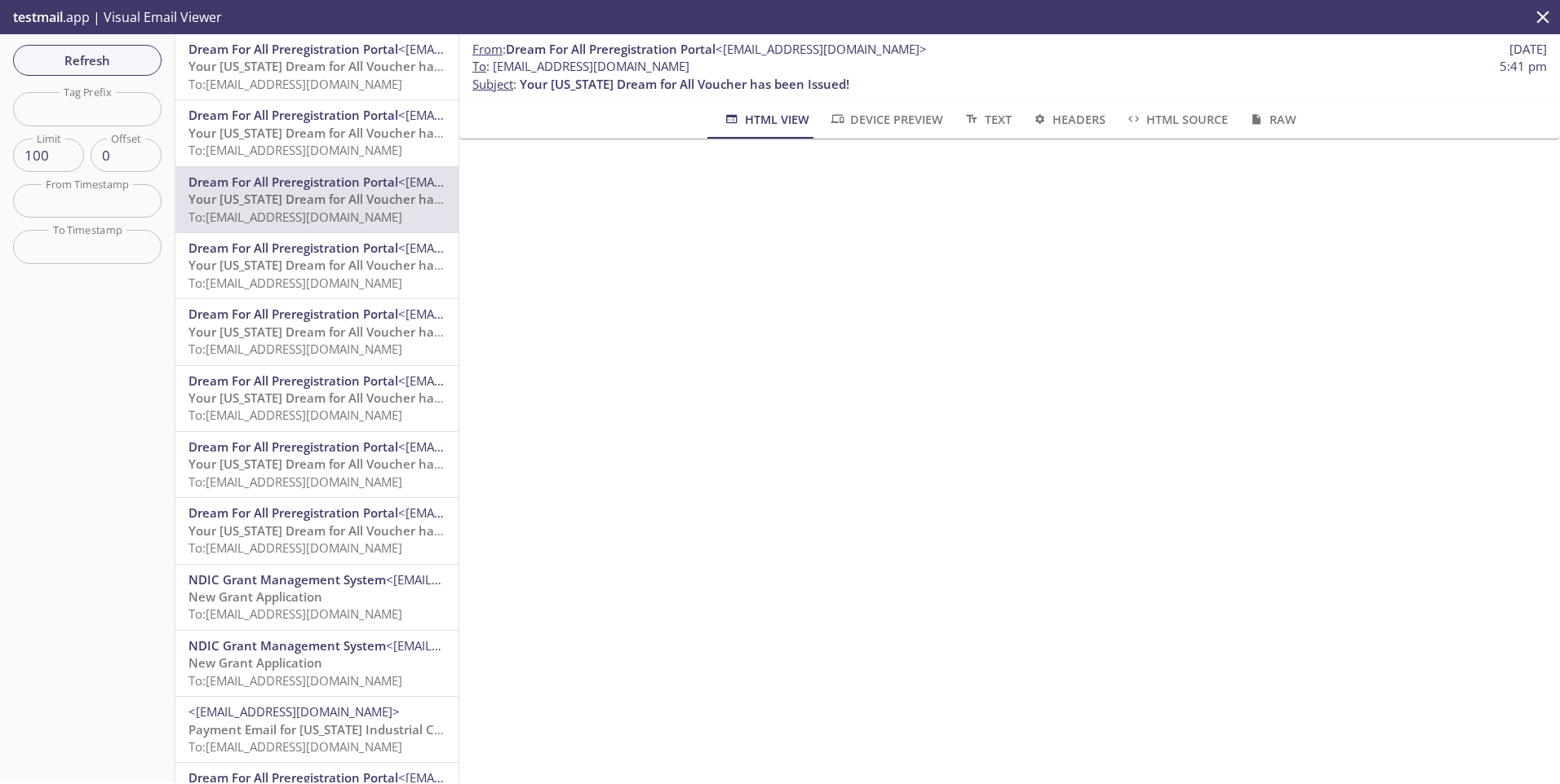
click at [266, 100] on div "Dream For All Preregistration Portal <[EMAIL_ADDRESS][DOMAIN_NAME]> Your [US_ST…" at bounding box center [316, 132] width 283 height 65
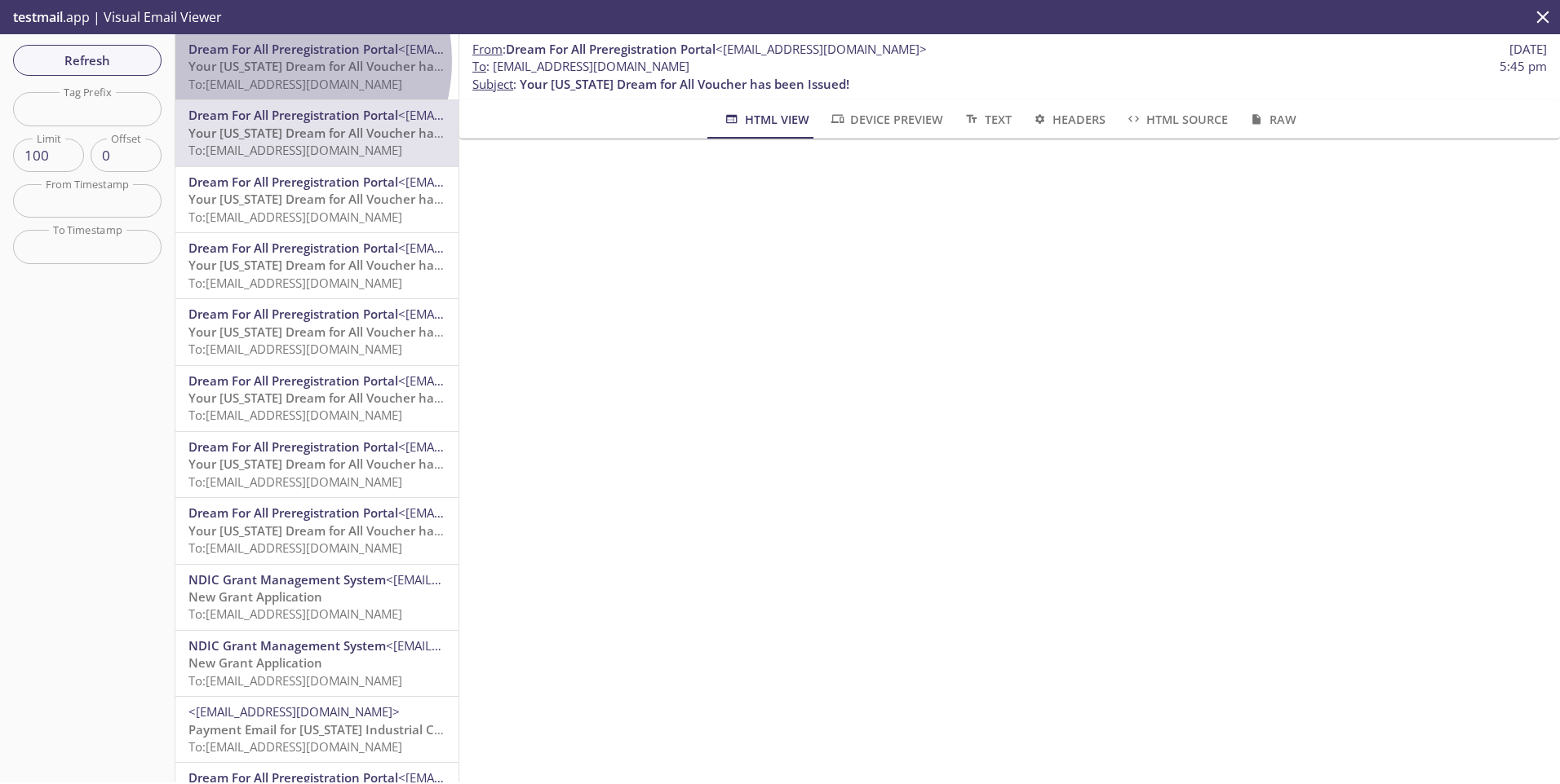
click at [272, 61] on span "Your [US_STATE] Dream for All Voucher has been Issued!" at bounding box center [353, 66] width 330 height 16
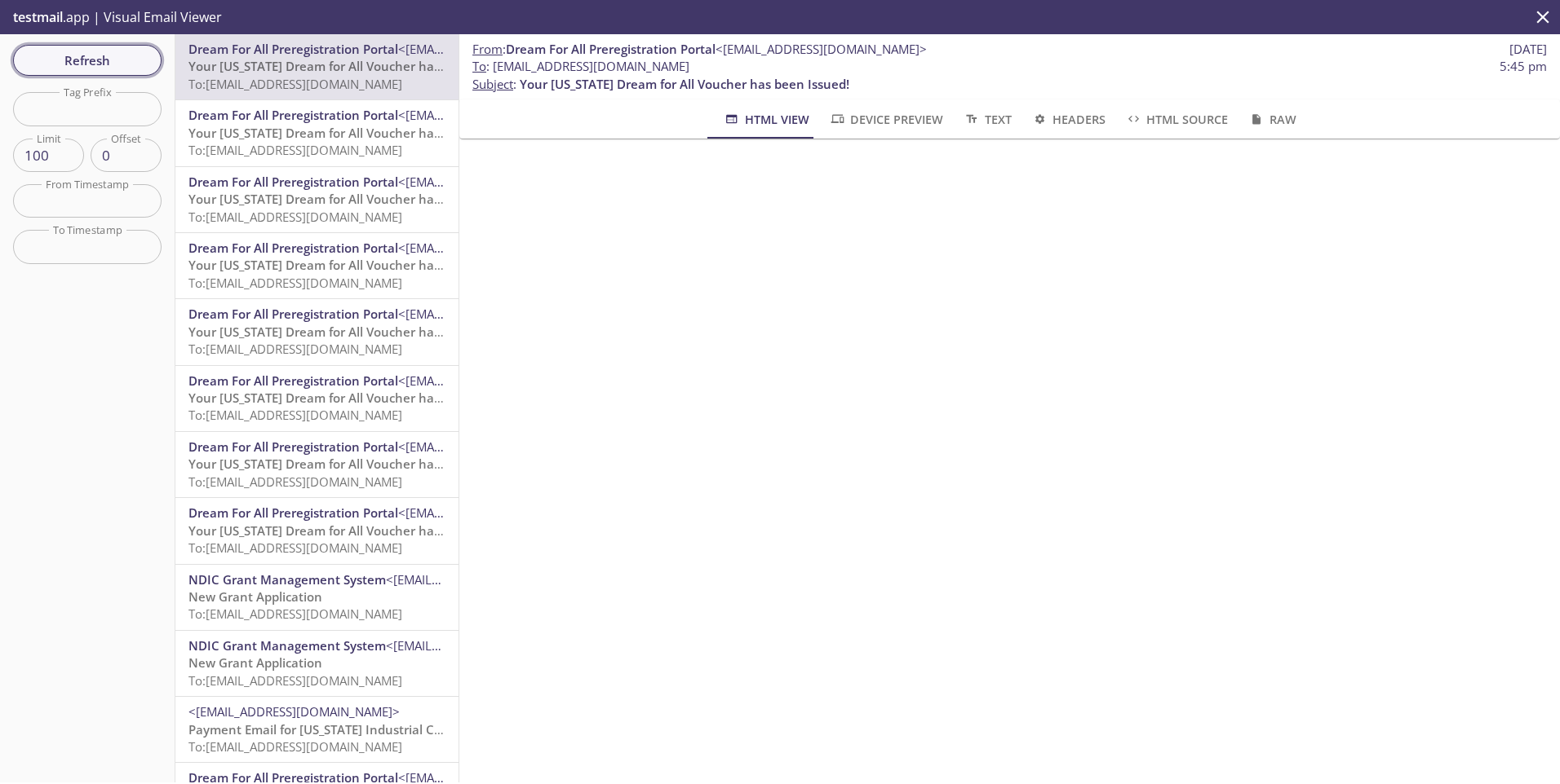
click at [89, 66] on span "Refresh" at bounding box center [87, 61] width 122 height 21
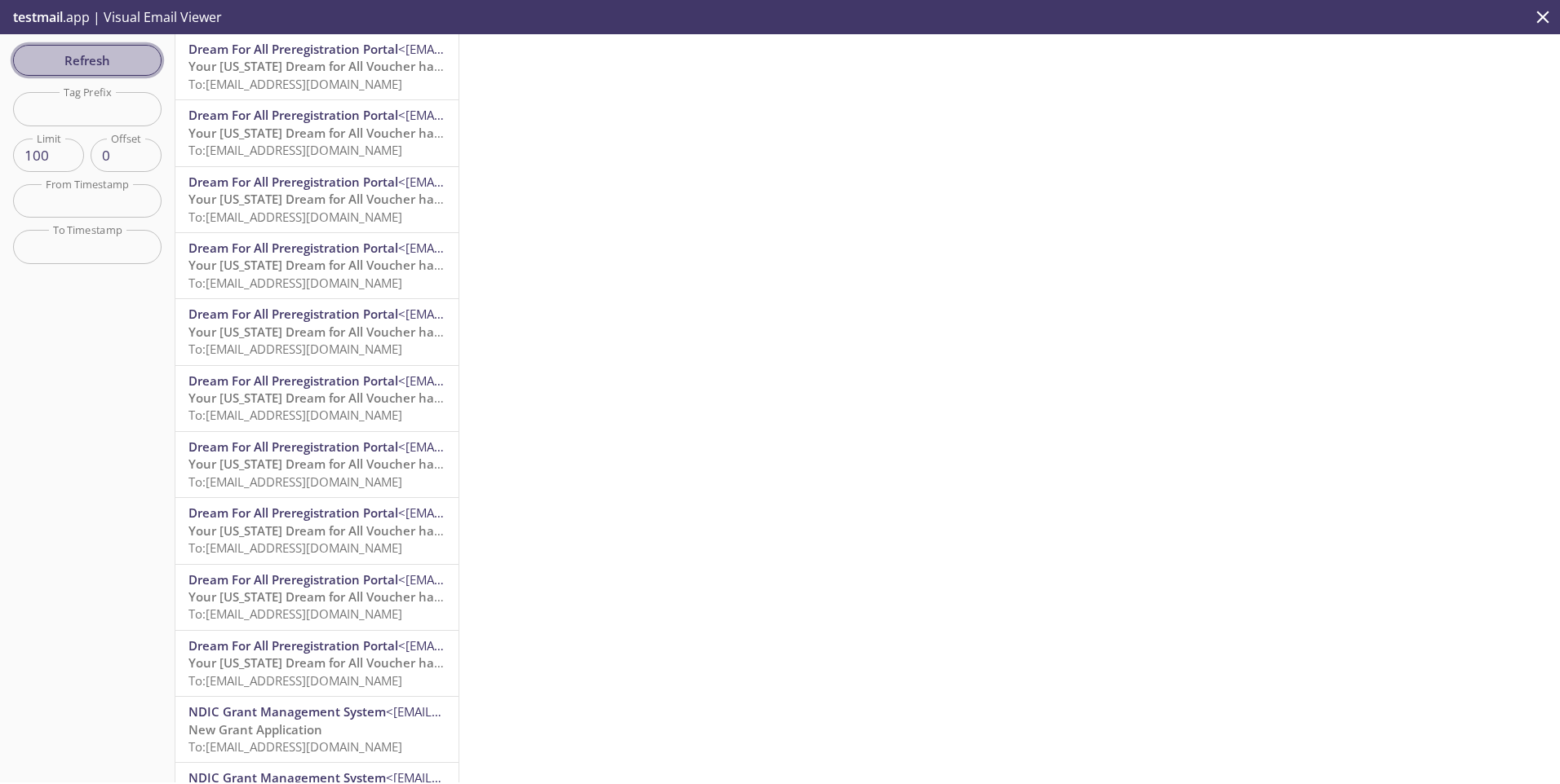
click at [124, 55] on span "Refresh" at bounding box center [87, 61] width 122 height 21
click at [306, 81] on span "To: [EMAIL_ADDRESS][DOMAIN_NAME]" at bounding box center [295, 84] width 214 height 16
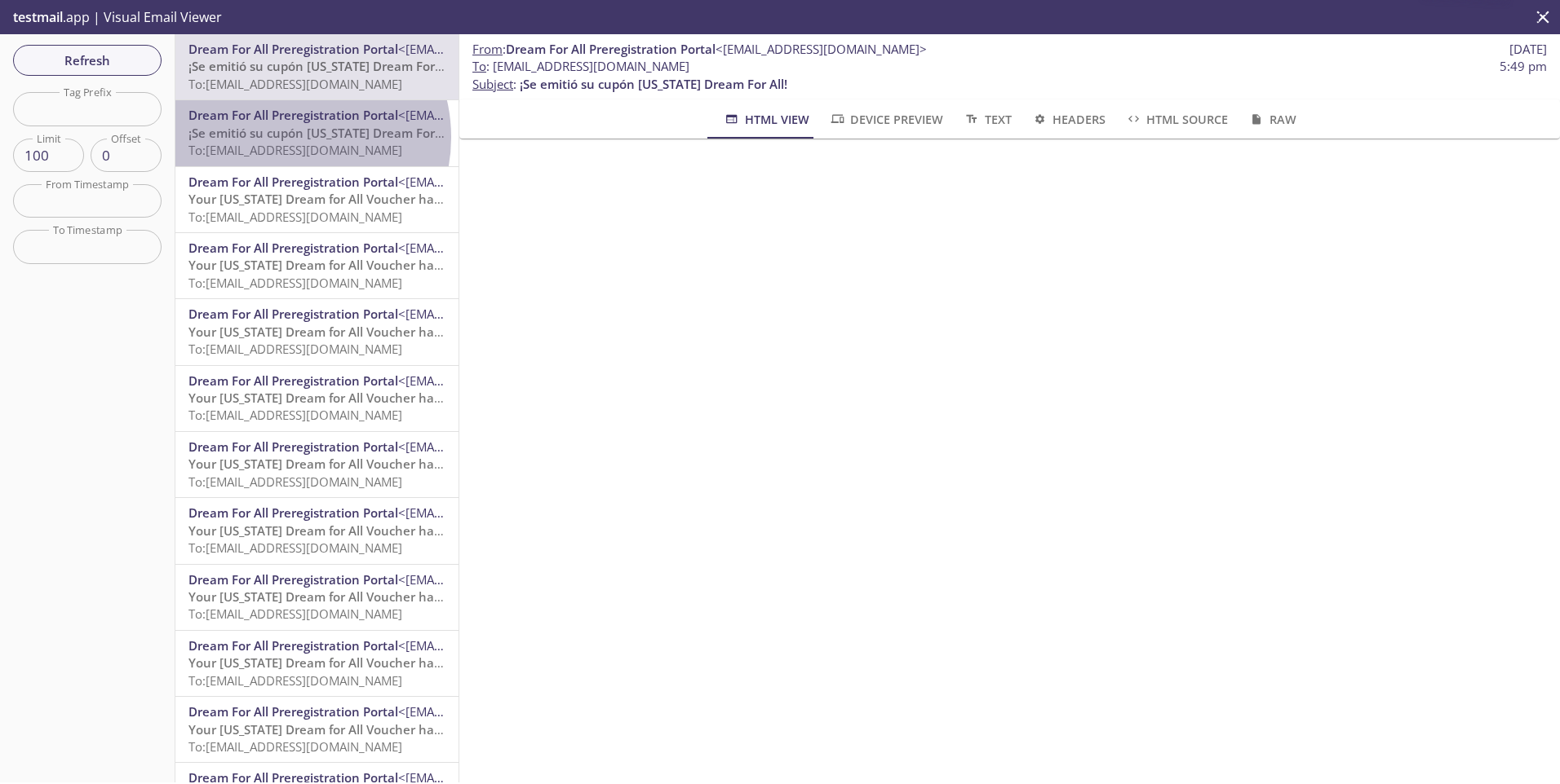
click at [289, 137] on span "¡Se emitió su cupón [US_STATE] Dream For All!" at bounding box center [323, 133] width 268 height 16
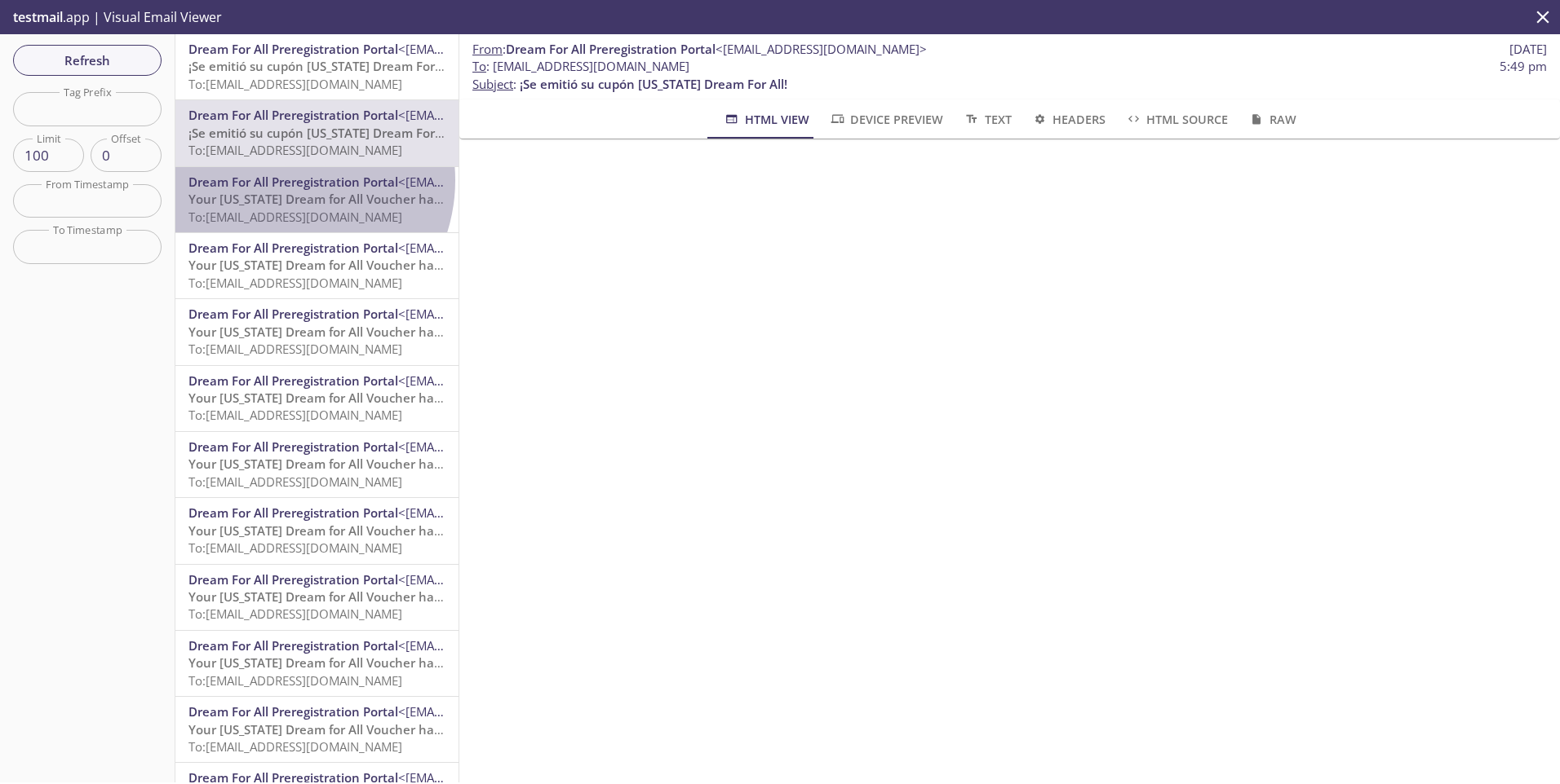
click at [281, 180] on span "Dream For All Preregistration Portal" at bounding box center [293, 182] width 210 height 16
